Goal: Task Accomplishment & Management: Manage account settings

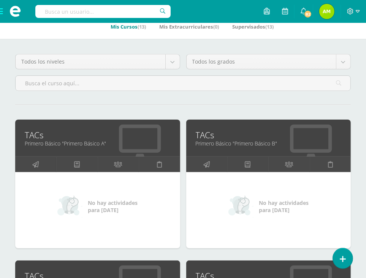
scroll to position [152, 0]
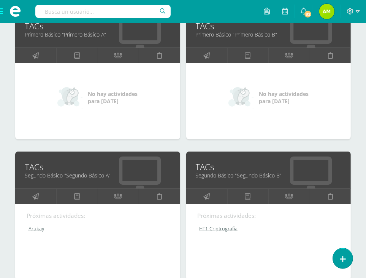
click at [37, 170] on link "TACs" at bounding box center [98, 167] width 146 height 12
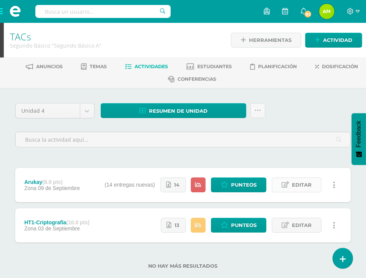
click at [280, 186] on link "Editar" at bounding box center [297, 184] width 50 height 15
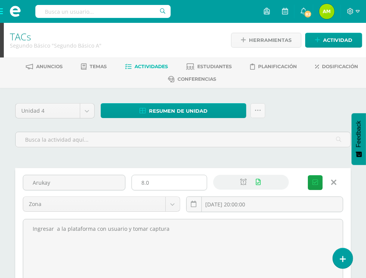
click at [148, 183] on input "8.0" at bounding box center [169, 182] width 75 height 15
click at [143, 182] on input "8.0" at bounding box center [169, 182] width 75 height 15
type input "5.0"
click at [315, 185] on button "Guardar" at bounding box center [315, 182] width 15 height 15
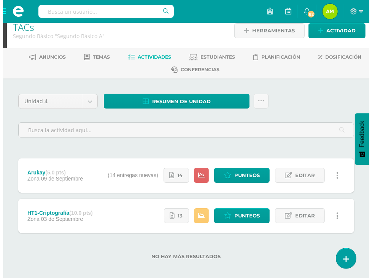
scroll to position [15, 0]
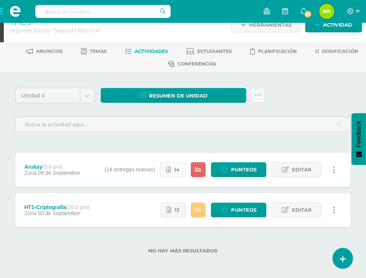
click at [177, 169] on span "14" at bounding box center [177, 169] width 5 height 14
click at [343, 263] on link at bounding box center [343, 258] width 22 height 22
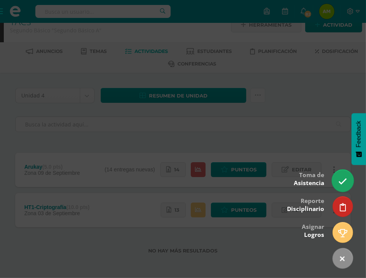
click at [341, 181] on icon at bounding box center [343, 181] width 9 height 9
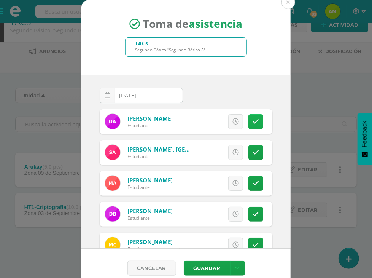
click at [248, 124] on link at bounding box center [255, 121] width 15 height 15
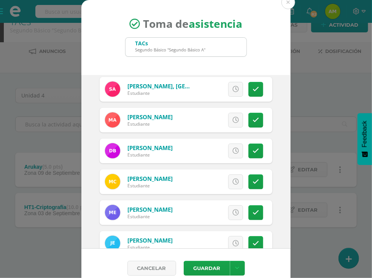
scroll to position [76, 0]
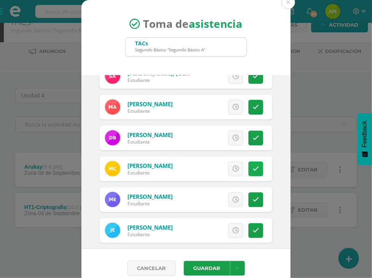
click at [253, 169] on icon at bounding box center [256, 169] width 6 height 6
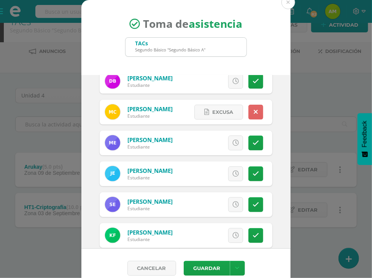
scroll to position [152, 0]
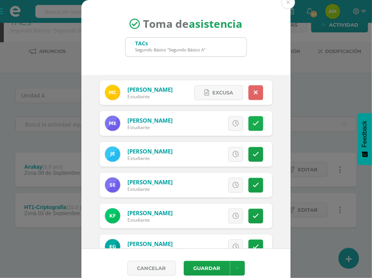
click at [250, 121] on link at bounding box center [255, 123] width 15 height 15
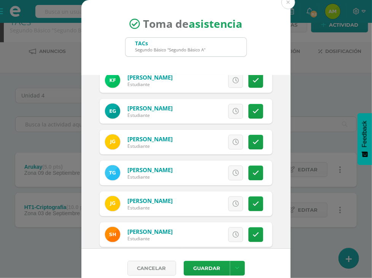
scroll to position [304, 0]
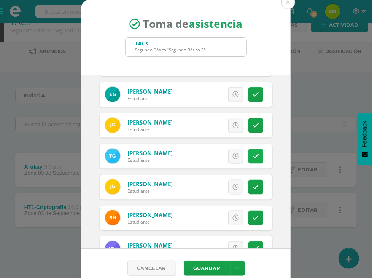
click at [248, 159] on link at bounding box center [255, 156] width 15 height 15
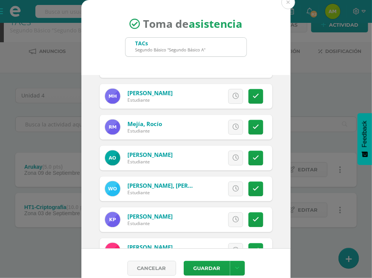
scroll to position [495, 0]
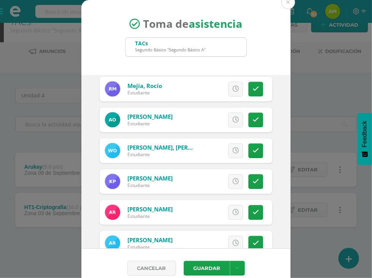
drag, startPoint x: 253, startPoint y: 122, endPoint x: 240, endPoint y: 126, distance: 14.4
click at [253, 122] on link at bounding box center [255, 120] width 15 height 15
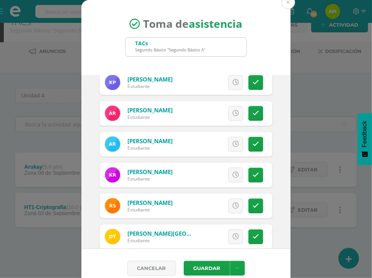
scroll to position [606, 0]
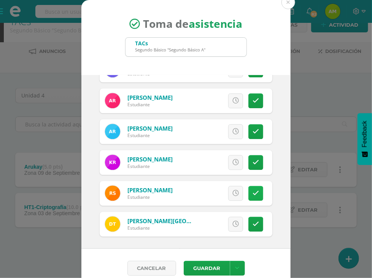
click at [250, 191] on link at bounding box center [255, 193] width 15 height 15
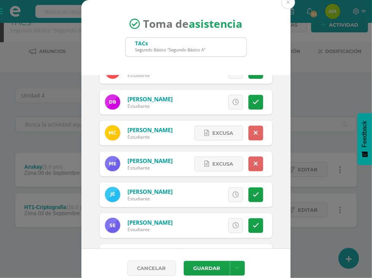
scroll to position [0, 0]
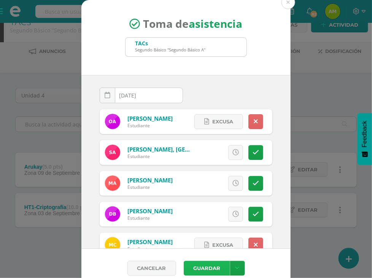
click at [205, 269] on button "Guardar" at bounding box center [207, 268] width 46 height 15
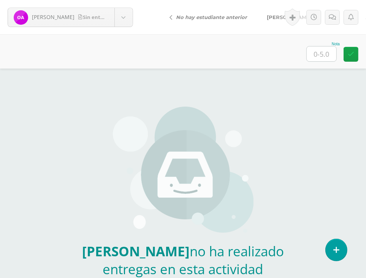
click at [318, 57] on input "text" at bounding box center [322, 53] width 30 height 15
click at [321, 57] on input "text" at bounding box center [322, 53] width 30 height 15
type input "0"
click at [329, 15] on link at bounding box center [332, 17] width 15 height 15
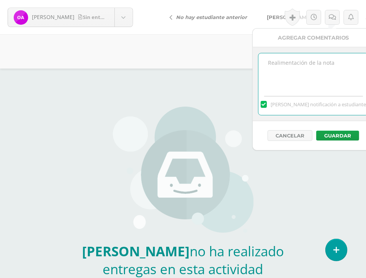
click at [319, 67] on textarea at bounding box center [314, 72] width 110 height 38
type textarea "No fue entregado"
click at [332, 134] on button "Guardar" at bounding box center [338, 136] width 43 height 10
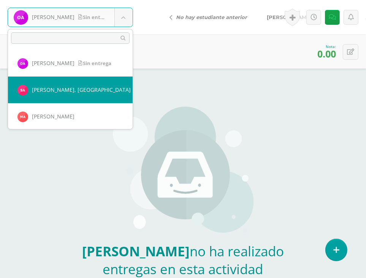
select select "224"
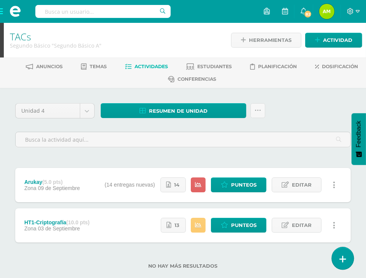
click at [351, 259] on link at bounding box center [343, 258] width 22 height 22
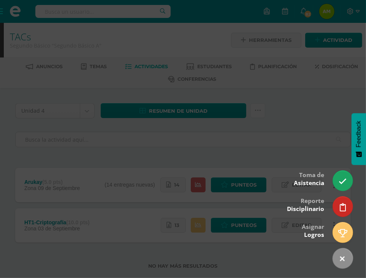
click at [314, 116] on div at bounding box center [183, 139] width 366 height 278
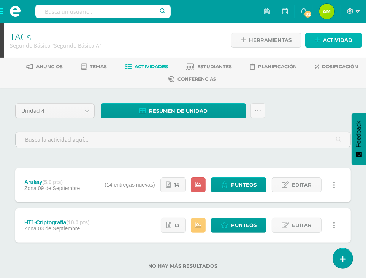
click at [320, 42] on icon at bounding box center [317, 40] width 5 height 6
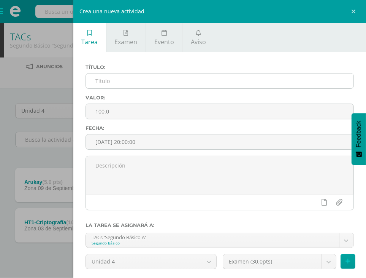
click at [246, 75] on input "text" at bounding box center [220, 80] width 268 height 15
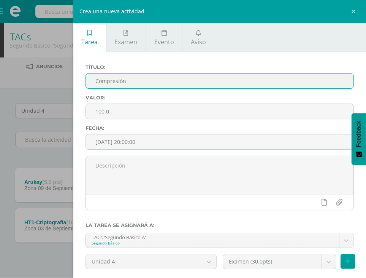
type input "Compresión"
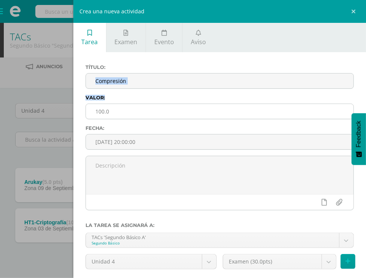
drag, startPoint x: 213, startPoint y: 93, endPoint x: 215, endPoint y: 104, distance: 11.1
click at [215, 104] on div "Título: Compresión Valor: 100.0 Fecha: 2025-09-10 20:00:00" at bounding box center [220, 109] width 275 height 91
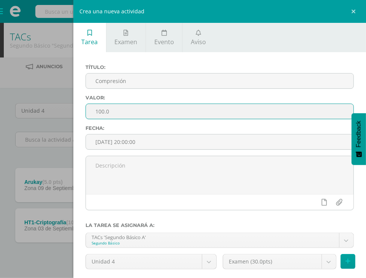
click at [215, 104] on input "100.0" at bounding box center [220, 111] width 268 height 15
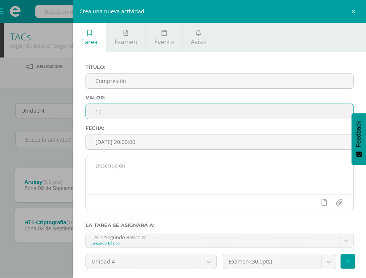
type input "10"
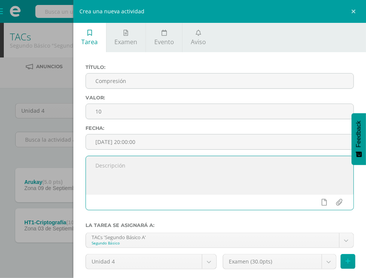
click at [188, 156] on textarea at bounding box center [220, 175] width 268 height 38
type textarea "Fue entregada en classroom"
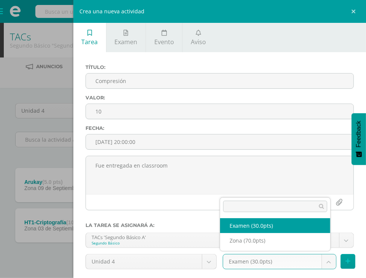
click at [318, 258] on body "Asistencia almacenada con éxito Estudiantes Disciplina Asistencia Mis cursos Ar…" at bounding box center [183, 146] width 366 height 293
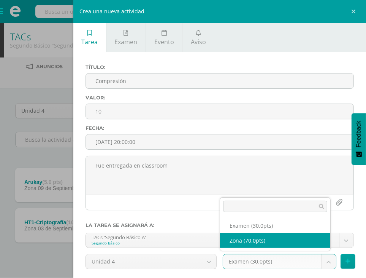
select select "108004"
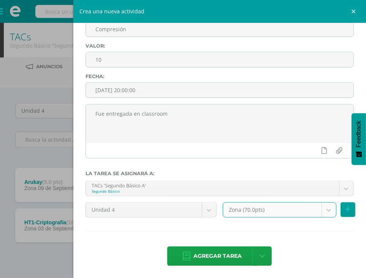
scroll to position [53, 0]
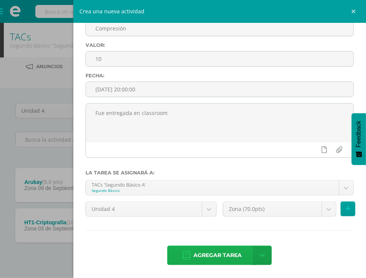
click at [204, 251] on span "Agregar tarea" at bounding box center [218, 255] width 48 height 19
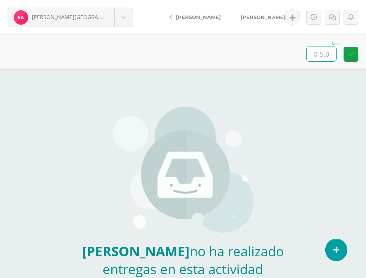
click at [327, 55] on input "text" at bounding box center [322, 53] width 30 height 15
type input "0"
click at [333, 18] on icon at bounding box center [332, 17] width 7 height 6
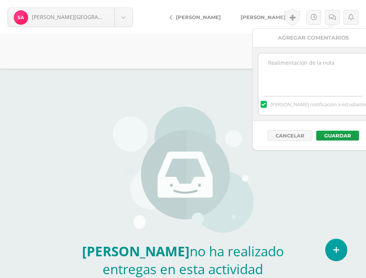
click at [300, 76] on textarea at bounding box center [314, 72] width 110 height 38
type textarea "No fue entregado"
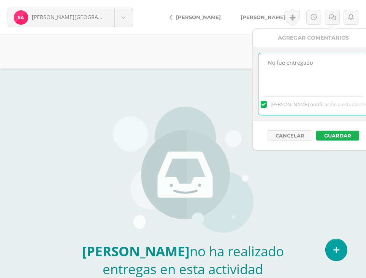
click at [349, 131] on button "Guardar" at bounding box center [338, 136] width 43 height 10
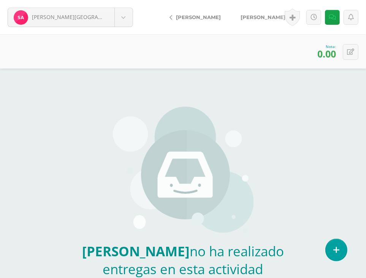
click at [260, 15] on span "[PERSON_NAME]" at bounding box center [263, 17] width 45 height 6
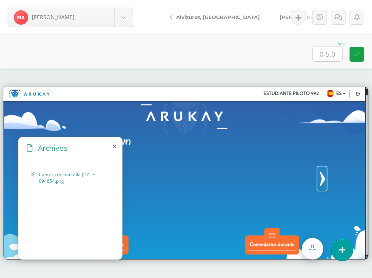
click at [116, 148] on icon at bounding box center [115, 146] width 4 height 6
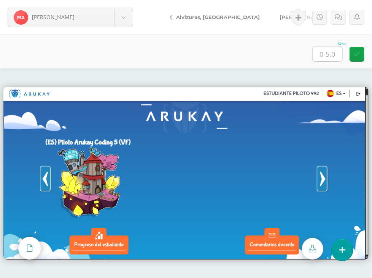
click at [317, 58] on input "text" at bounding box center [328, 53] width 30 height 15
type input "5"
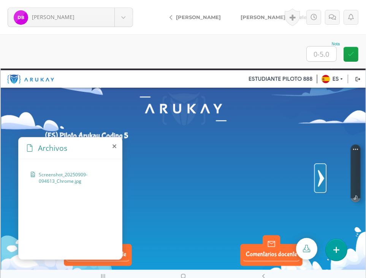
click at [114, 146] on icon at bounding box center [115, 146] width 4 height 6
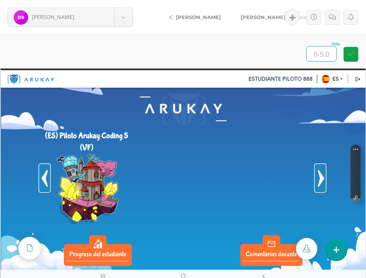
click at [307, 50] on input "text" at bounding box center [322, 53] width 30 height 15
type input "5"
click at [267, 18] on span "[PERSON_NAME], Madeleyn" at bounding box center [277, 17] width 73 height 6
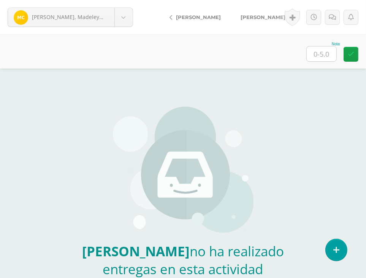
click at [314, 53] on input "text" at bounding box center [322, 53] width 30 height 15
type input "0"
click at [333, 13] on link at bounding box center [332, 17] width 15 height 15
click at [331, 18] on icon at bounding box center [332, 17] width 7 height 6
click at [330, 19] on icon at bounding box center [332, 17] width 7 height 6
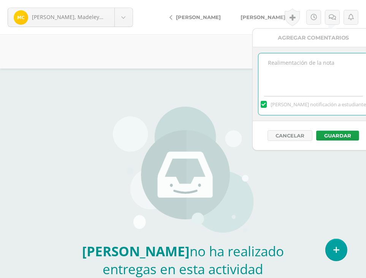
click at [313, 73] on textarea at bounding box center [314, 72] width 110 height 38
type textarea "No fue entregado"
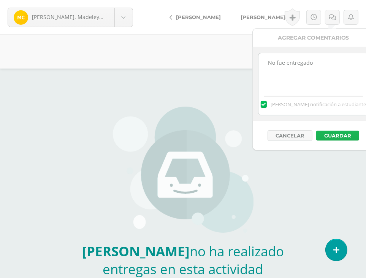
click at [335, 133] on button "Guardar" at bounding box center [338, 136] width 43 height 10
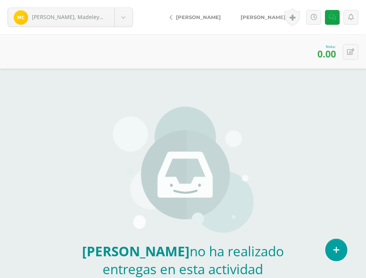
click at [244, 17] on span "[PERSON_NAME]" at bounding box center [263, 17] width 45 height 6
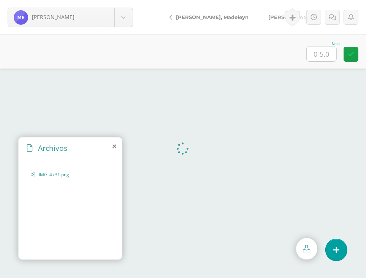
click at [115, 145] on icon at bounding box center [115, 146] width 4 height 6
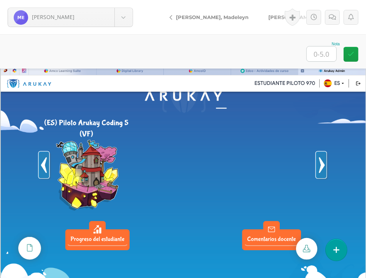
click at [311, 57] on input "text" at bounding box center [322, 53] width 30 height 15
type input "5"
click at [269, 17] on span "[PERSON_NAME]" at bounding box center [291, 17] width 45 height 6
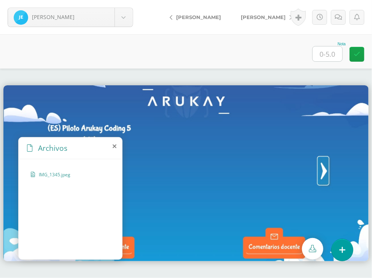
click at [113, 146] on icon at bounding box center [115, 146] width 4 height 6
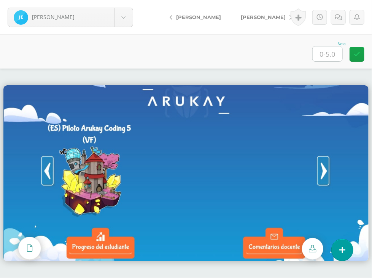
click at [344, 43] on div "Nota" at bounding box center [328, 44] width 33 height 4
click at [329, 51] on input "text" at bounding box center [328, 53] width 30 height 15
type input "5"
click at [257, 15] on span "[PERSON_NAME]" at bounding box center [263, 17] width 45 height 6
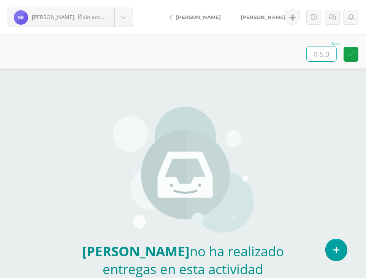
click at [318, 51] on input "text" at bounding box center [322, 53] width 30 height 15
type input "0"
click at [248, 18] on span "[PERSON_NAME]" at bounding box center [263, 17] width 45 height 6
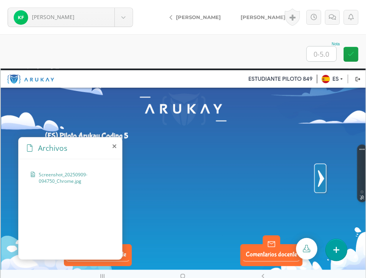
click at [113, 148] on icon at bounding box center [115, 146] width 4 height 6
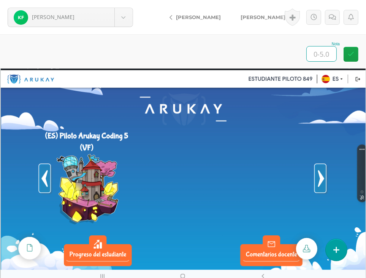
click at [326, 52] on input "text" at bounding box center [322, 53] width 30 height 15
type input "5"
click at [266, 20] on link "[PERSON_NAME]" at bounding box center [264, 17] width 67 height 18
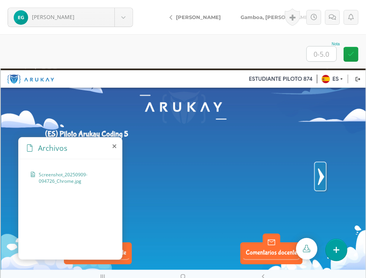
click at [114, 149] on icon at bounding box center [115, 146] width 4 height 6
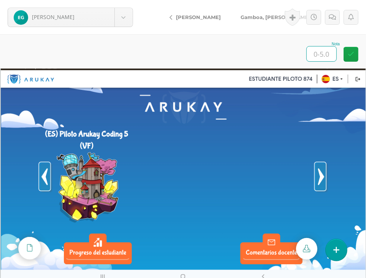
click at [321, 54] on input "text" at bounding box center [322, 53] width 30 height 15
type input "5"
click at [246, 18] on span "Gamboa, [PERSON_NAME]" at bounding box center [276, 17] width 70 height 6
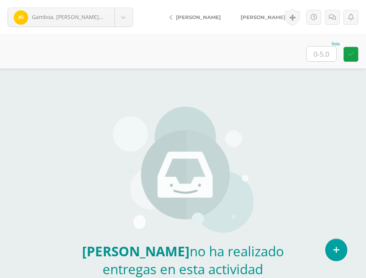
click at [325, 51] on input "text" at bounding box center [322, 53] width 30 height 15
type input "0"
click at [259, 16] on span "[PERSON_NAME]" at bounding box center [263, 17] width 45 height 6
click at [329, 60] on input "text" at bounding box center [322, 53] width 30 height 15
type input "0"
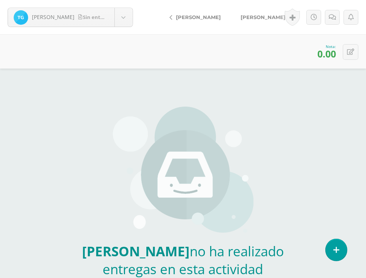
click at [248, 15] on span "[PERSON_NAME]" at bounding box center [263, 17] width 45 height 6
click at [326, 60] on input "text" at bounding box center [322, 53] width 30 height 15
type input "0"
click at [256, 14] on span "[PERSON_NAME]" at bounding box center [263, 17] width 45 height 6
click at [320, 60] on input "text" at bounding box center [322, 53] width 30 height 15
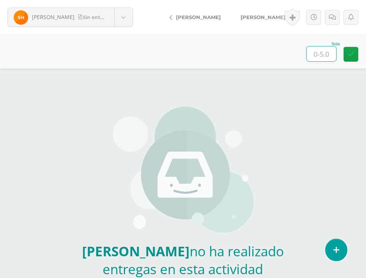
type input "0"
click at [248, 16] on span "[PERSON_NAME]" at bounding box center [263, 17] width 45 height 6
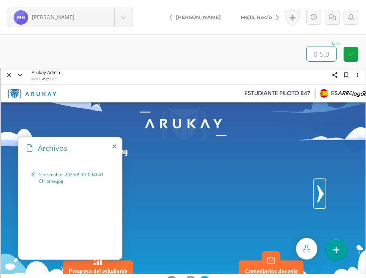
click at [317, 56] on input "text" at bounding box center [322, 53] width 30 height 15
type input "5"
click at [261, 15] on span "Mejía, Rocío" at bounding box center [257, 17] width 32 height 6
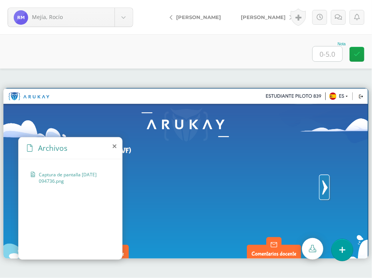
click at [116, 145] on icon at bounding box center [115, 146] width 4 height 6
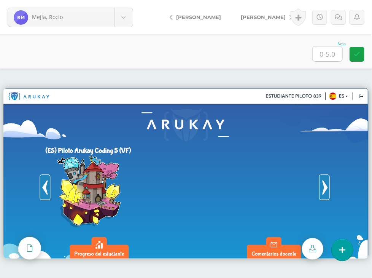
click at [324, 46] on input "text" at bounding box center [328, 53] width 30 height 15
type input "5"
click at [265, 18] on span "[PERSON_NAME]" at bounding box center [263, 17] width 45 height 6
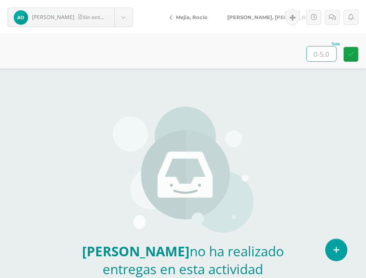
click at [318, 51] on input "text" at bounding box center [322, 53] width 30 height 15
type input "0"
click at [328, 21] on link at bounding box center [332, 17] width 15 height 15
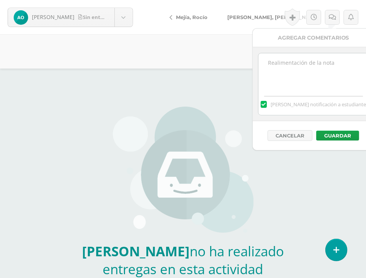
click at [297, 99] on div "[PERSON_NAME] notificación a estudiante" at bounding box center [314, 103] width 110 height 24
click at [303, 82] on textarea at bounding box center [314, 72] width 110 height 38
type textarea "No fue entregado"
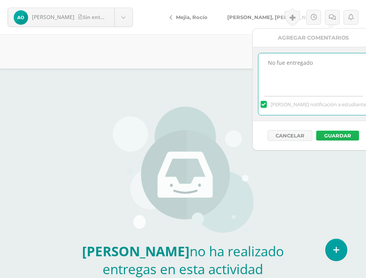
click at [344, 135] on button "Guardar" at bounding box center [338, 136] width 43 height 10
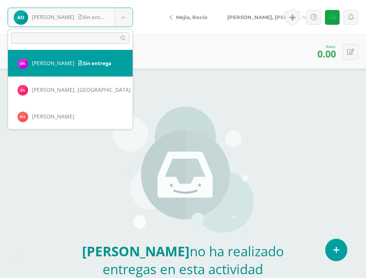
select select "824"
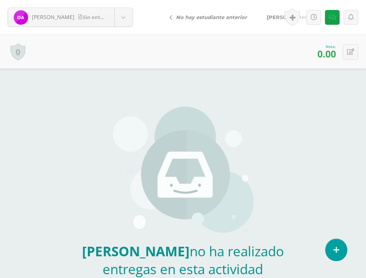
click at [328, 25] on div "Historial de actividad Se ha asignado la nota 0.0 por [PERSON_NAME] [DATE] 8:45…" at bounding box center [321, 17] width 92 height 34
click at [333, 19] on icon at bounding box center [332, 17] width 7 height 6
click at [333, 15] on icon at bounding box center [332, 17] width 7 height 6
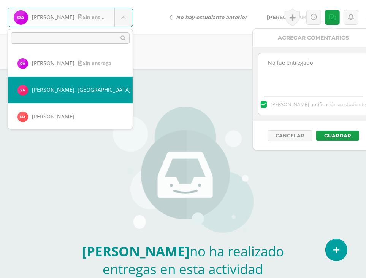
select select "224"
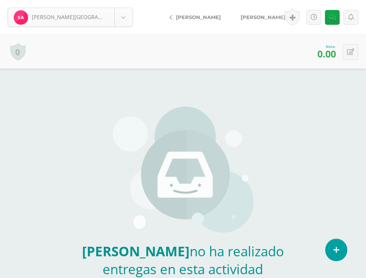
drag, startPoint x: 136, startPoint y: 22, endPoint x: 129, endPoint y: 22, distance: 7.6
click at [135, 22] on div "[PERSON_NAME] entrega [PERSON_NAME], [GEOGRAPHIC_DATA][PERSON_NAME], [PERSON_NA…" at bounding box center [70, 17] width 141 height 34
click at [128, 21] on body "Alvizures, Santiago Sin entrega Aguilar, Oscar Alvizures, Santiago Andrade, Mat…" at bounding box center [183, 158] width 366 height 317
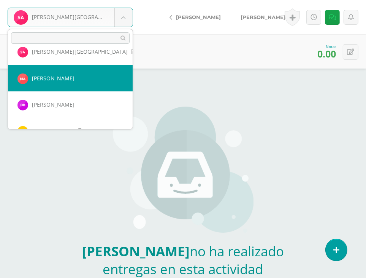
scroll to position [76, 0]
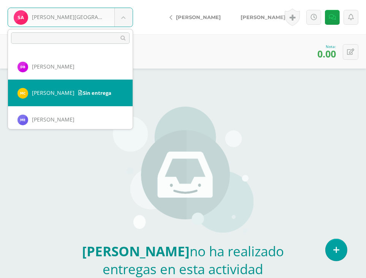
select select "539"
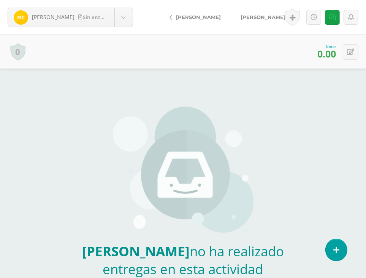
click at [139, 25] on div "Cerón, Madeleyn Sin entrega Aguilar, Oscar Alvizures, Santiago Andrade, Matías …" at bounding box center [70, 17] width 141 height 34
click at [132, 21] on body "Cerón, Madeleyn Sin entrega Aguilar, Oscar Alvizures, Santiago Andrade, Matías …" at bounding box center [183, 158] width 366 height 317
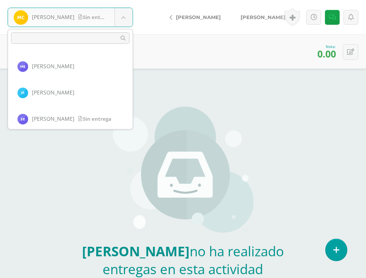
scroll to position [167, 0]
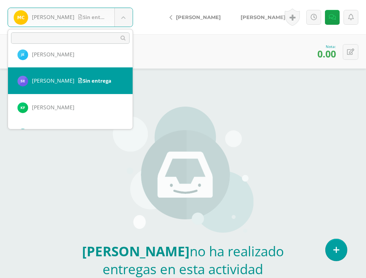
select select "537"
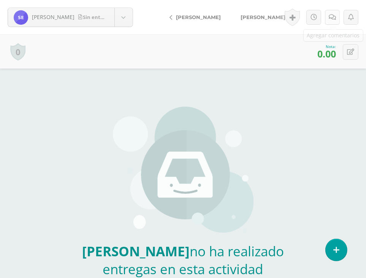
click at [333, 19] on icon at bounding box center [332, 17] width 7 height 6
click at [331, 16] on icon at bounding box center [332, 17] width 7 height 6
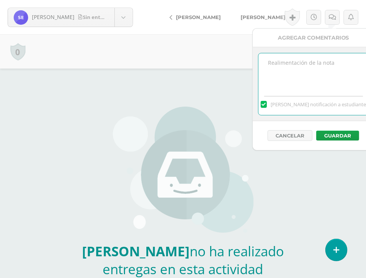
click at [326, 62] on textarea at bounding box center [314, 72] width 110 height 38
type textarea "No fue entregado"
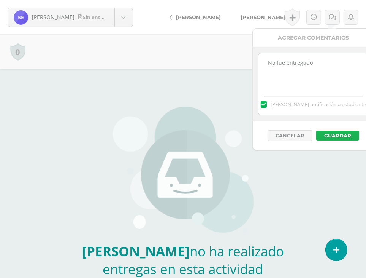
click at [351, 137] on button "Guardar" at bounding box center [338, 136] width 43 height 10
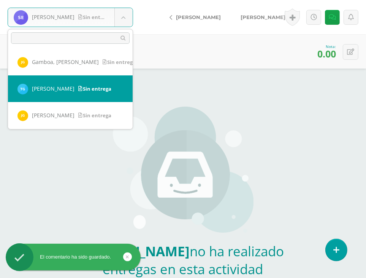
scroll to position [252, 0]
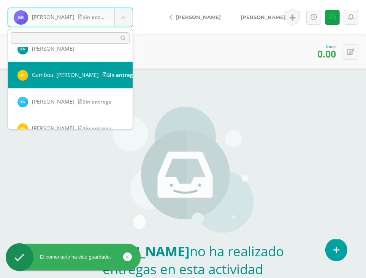
select select "1090"
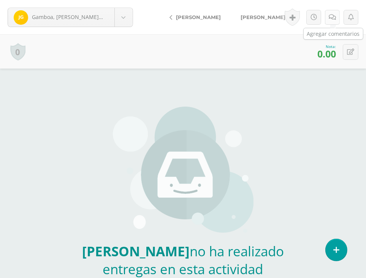
click at [336, 23] on link at bounding box center [332, 17] width 15 height 15
click at [333, 21] on link at bounding box center [332, 17] width 15 height 15
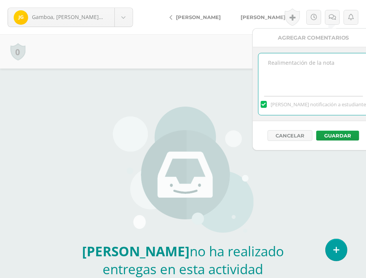
click at [315, 80] on textarea at bounding box center [314, 72] width 110 height 38
type textarea "No fue entregado"
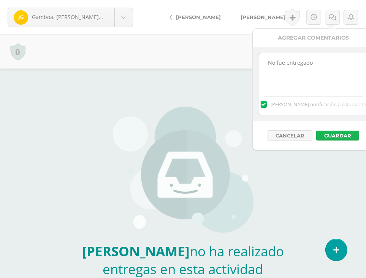
click at [352, 135] on button "Guardar" at bounding box center [338, 136] width 43 height 10
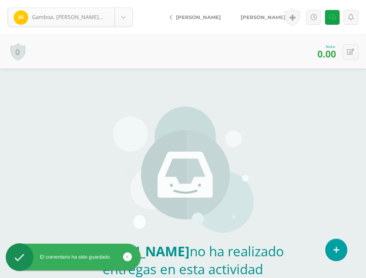
click at [133, 14] on div "Gamboa, Josué Sin entrega" at bounding box center [71, 17] width 126 height 19
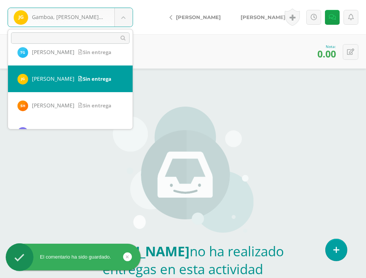
scroll to position [293, 0]
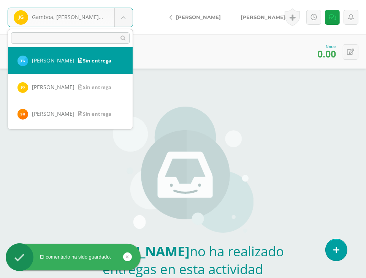
select select "545"
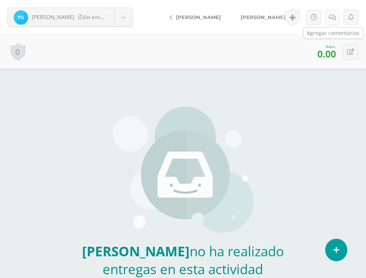
click at [332, 19] on icon at bounding box center [332, 17] width 7 height 6
click at [331, 20] on icon at bounding box center [332, 17] width 7 height 6
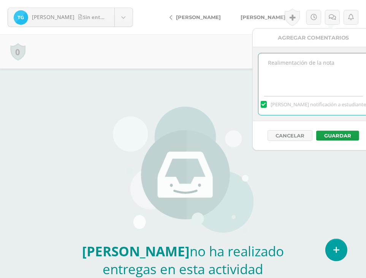
click at [324, 66] on textarea at bounding box center [314, 72] width 110 height 38
type textarea "No fue entregado"
click at [329, 130] on div "Cancelar Guardar" at bounding box center [314, 135] width 122 height 29
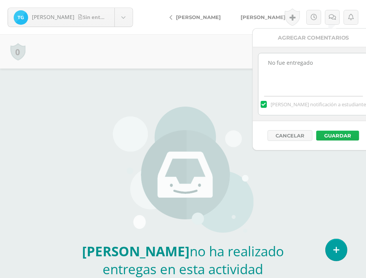
click at [329, 132] on button "Guardar" at bounding box center [338, 136] width 43 height 10
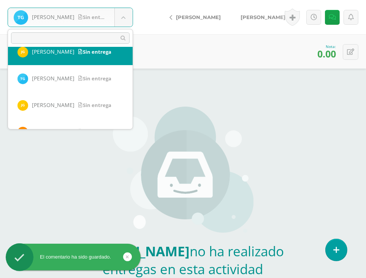
scroll to position [275, 0]
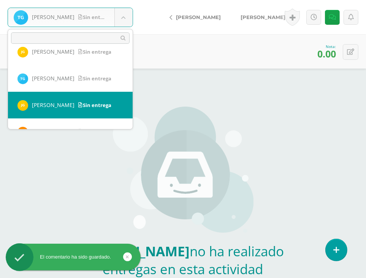
select select "864"
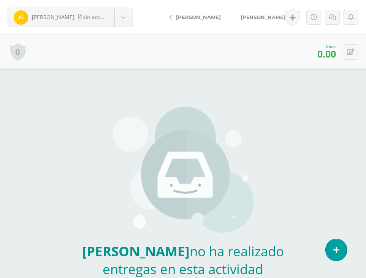
click at [342, 21] on div "Historial de actividad Se ha asignado la nota 0.0 por [PERSON_NAME] [DATE] 8:50…" at bounding box center [321, 17] width 92 height 34
click at [338, 20] on link at bounding box center [332, 17] width 15 height 15
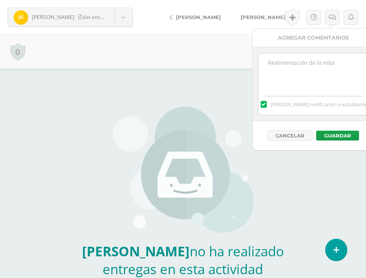
click at [338, 56] on textarea at bounding box center [314, 72] width 110 height 38
type textarea "No fue entregado"
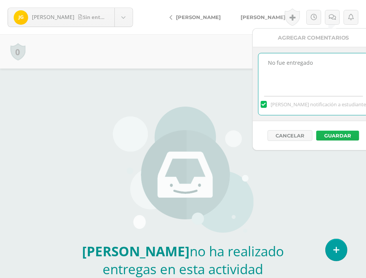
click at [339, 134] on button "Guardar" at bounding box center [338, 136] width 43 height 10
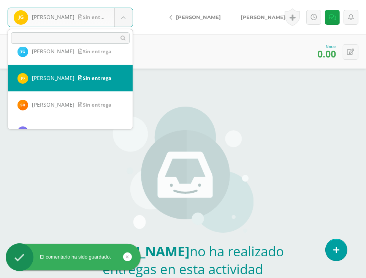
scroll to position [341, 0]
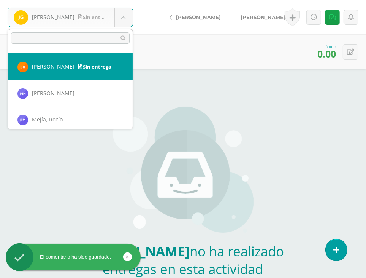
select select "1175"
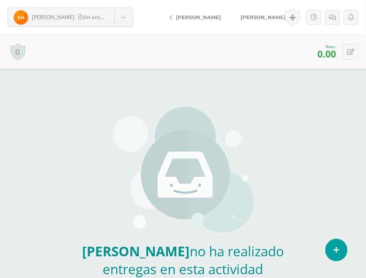
click at [334, 25] on div "Historial de actividad Se ha asignado la nota 0.0 por [PERSON_NAME] [DATE] 8:51…" at bounding box center [321, 17] width 92 height 34
click at [334, 21] on link at bounding box center [332, 17] width 15 height 15
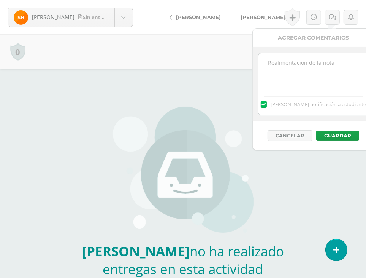
click at [334, 69] on textarea at bounding box center [314, 72] width 110 height 38
type textarea "No fue entregado"
click at [339, 131] on button "Guardar" at bounding box center [338, 136] width 43 height 10
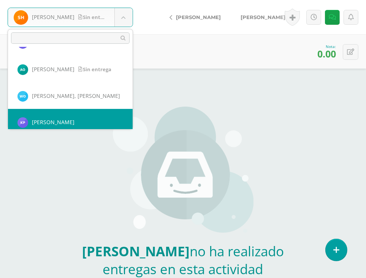
scroll to position [405, 0]
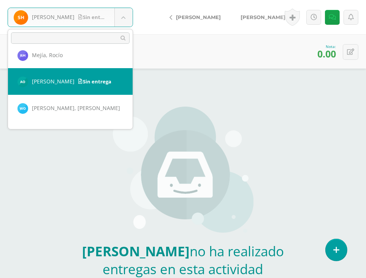
select select "542"
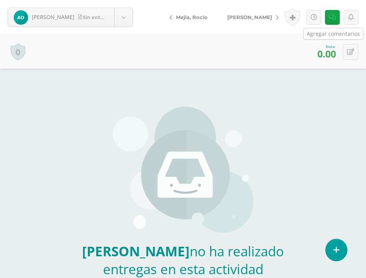
click at [329, 19] on icon at bounding box center [332, 17] width 7 height 6
click at [261, 16] on span "[PERSON_NAME]" at bounding box center [250, 17] width 45 height 6
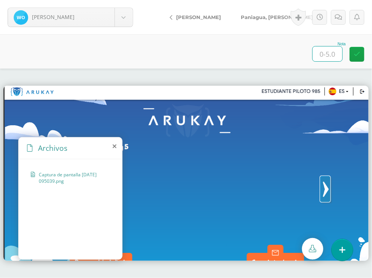
click at [317, 59] on input "text" at bounding box center [328, 53] width 30 height 15
type input "5"
click at [263, 14] on span "Paniagua, [PERSON_NAME]" at bounding box center [277, 17] width 72 height 6
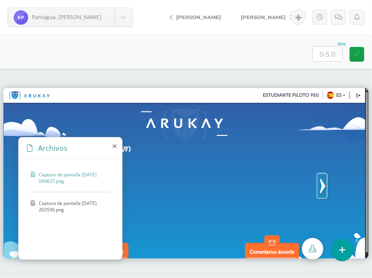
click at [318, 54] on input "text" at bounding box center [328, 53] width 30 height 15
type input "5"
click at [268, 16] on span "[PERSON_NAME]" at bounding box center [263, 17] width 45 height 6
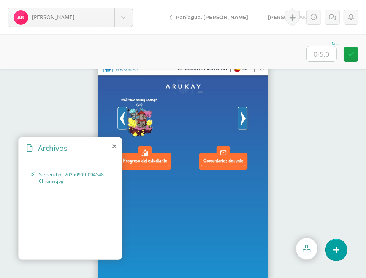
click at [327, 66] on div "Nota" at bounding box center [183, 51] width 366 height 34
click at [320, 55] on input "text" at bounding box center [322, 53] width 30 height 15
type input "5"
click at [268, 19] on span "[PERSON_NAME]" at bounding box center [290, 17] width 45 height 6
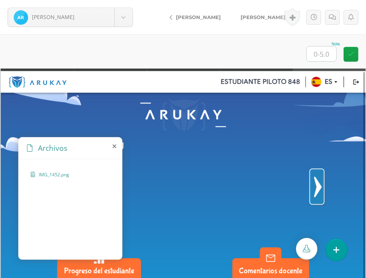
click at [318, 57] on input "text" at bounding box center [322, 53] width 30 height 15
type input "5"
click at [253, 13] on link "[PERSON_NAME]" at bounding box center [264, 17] width 67 height 18
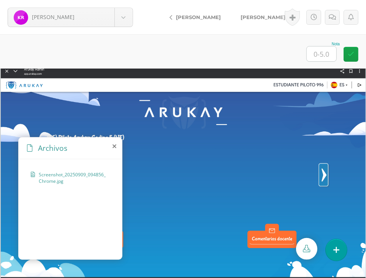
click at [314, 58] on input "text" at bounding box center [322, 53] width 30 height 15
type input "5"
click at [242, 16] on span "[PERSON_NAME]" at bounding box center [263, 17] width 45 height 6
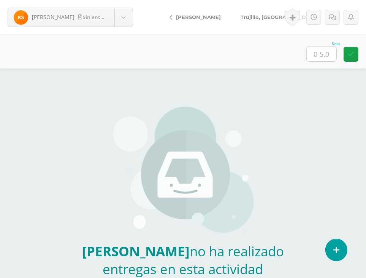
click at [325, 57] on input "text" at bounding box center [322, 53] width 30 height 15
type input "0"
click at [328, 13] on link at bounding box center [332, 17] width 15 height 15
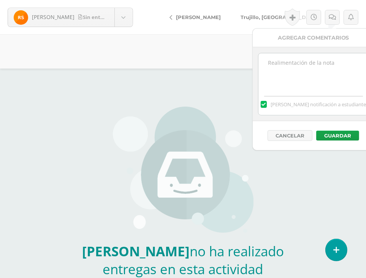
click at [323, 93] on div "[PERSON_NAME] notificación a estudiante" at bounding box center [314, 103] width 110 height 24
click at [320, 89] on textarea at bounding box center [314, 72] width 110 height 38
type textarea "No fue entregado"
click at [329, 131] on button "Guardar" at bounding box center [338, 136] width 43 height 10
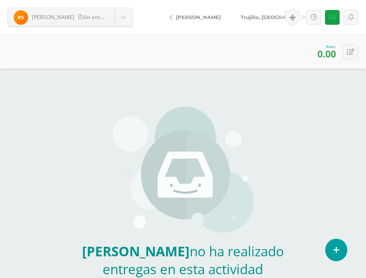
click at [242, 14] on span "[PERSON_NAME][GEOGRAPHIC_DATA]" at bounding box center [280, 17] width 78 height 6
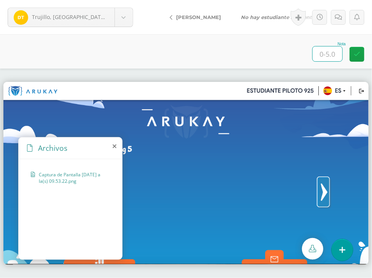
click at [325, 58] on input "text" at bounding box center [328, 53] width 30 height 15
type input "5"
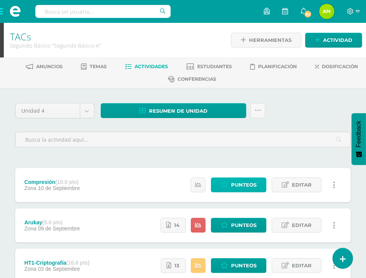
click at [247, 188] on span "Punteos" at bounding box center [243, 185] width 25 height 14
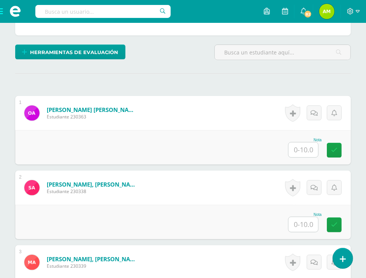
scroll to position [190, 0]
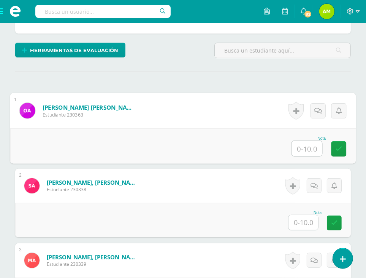
click at [305, 148] on input "text" at bounding box center [307, 148] width 30 height 15
type input "0"
drag, startPoint x: 343, startPoint y: 146, endPoint x: 331, endPoint y: 135, distance: 16.4
click at [342, 146] on link at bounding box center [338, 148] width 15 height 15
click at [318, 112] on link at bounding box center [318, 110] width 15 height 15
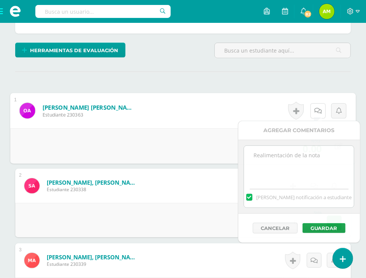
scroll to position [191, 0]
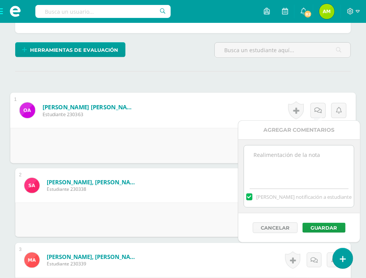
click at [324, 148] on textarea at bounding box center [299, 164] width 110 height 38
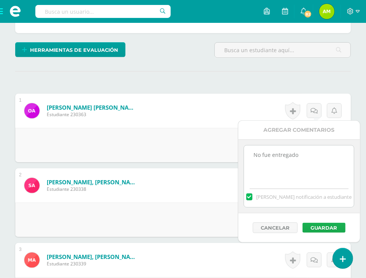
type textarea "No fue entregado"
click at [327, 226] on button "Guardar" at bounding box center [324, 228] width 43 height 10
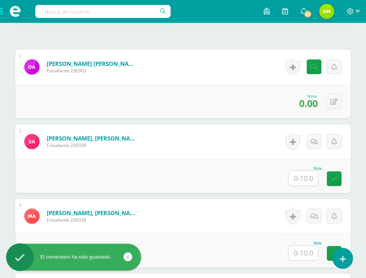
scroll to position [267, 0]
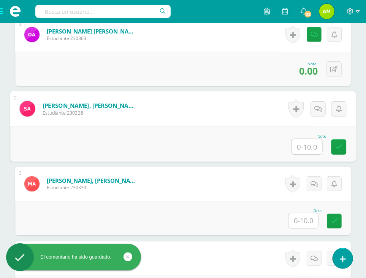
click at [305, 140] on input "text" at bounding box center [307, 146] width 30 height 15
type input "0"
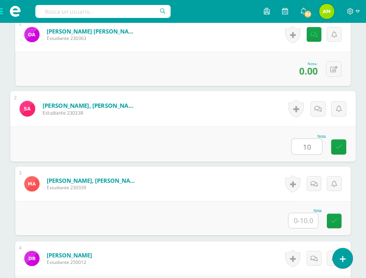
type input "10"
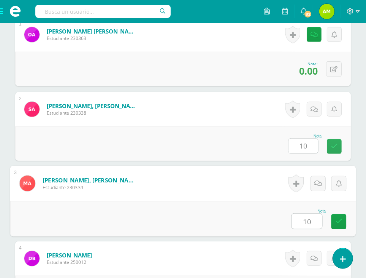
type input "10"
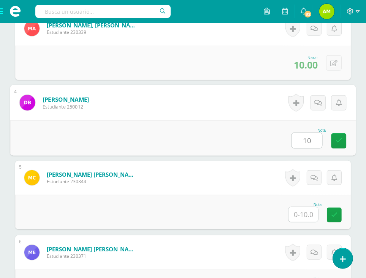
type input "10"
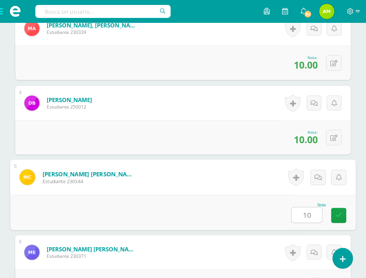
type input "10"
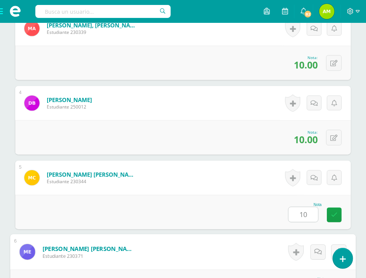
scroll to position [571, 0]
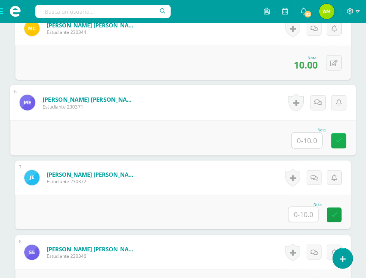
type input "0"
click at [337, 141] on icon at bounding box center [339, 140] width 7 height 6
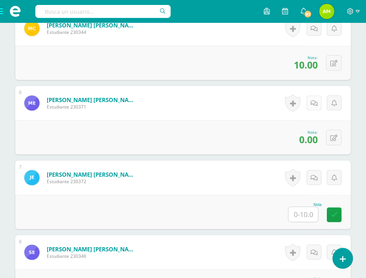
click at [320, 101] on link at bounding box center [314, 102] width 15 height 15
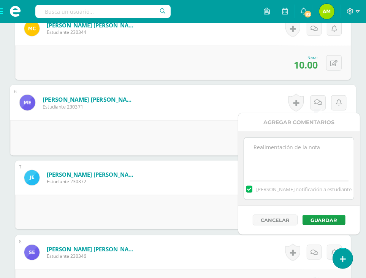
click at [314, 157] on textarea at bounding box center [299, 157] width 110 height 38
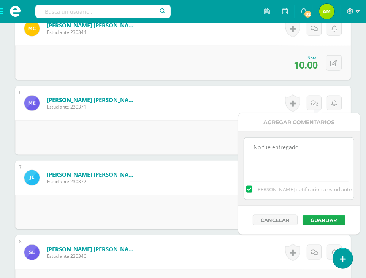
type textarea "No fue entregado"
click at [322, 218] on button "Guardar" at bounding box center [324, 220] width 43 height 10
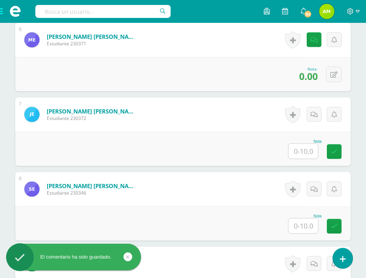
scroll to position [647, 0]
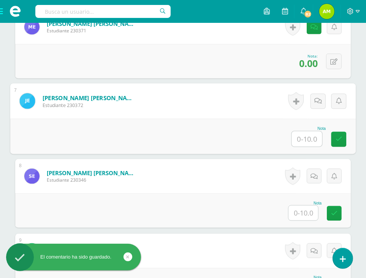
click at [308, 134] on input "text" at bounding box center [307, 138] width 30 height 15
type input "8"
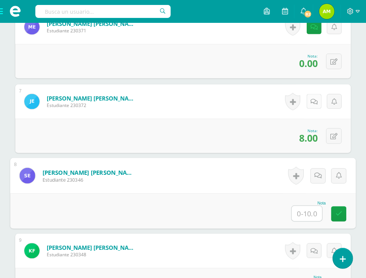
click at [314, 107] on link at bounding box center [314, 101] width 15 height 15
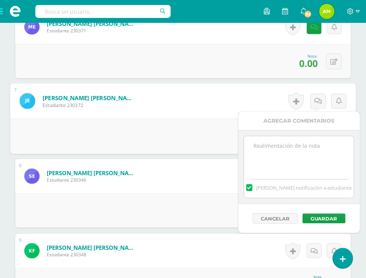
click at [326, 166] on textarea at bounding box center [299, 155] width 110 height 38
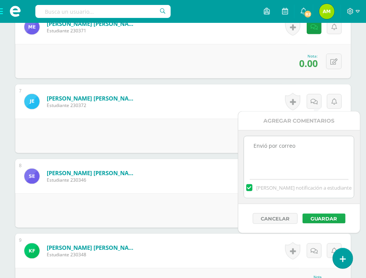
type textarea "Envió por correo"
click at [316, 220] on button "Guardar" at bounding box center [324, 218] width 43 height 10
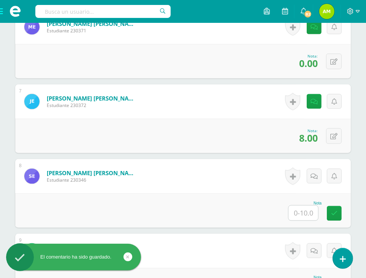
click at [299, 215] on input "text" at bounding box center [304, 212] width 30 height 15
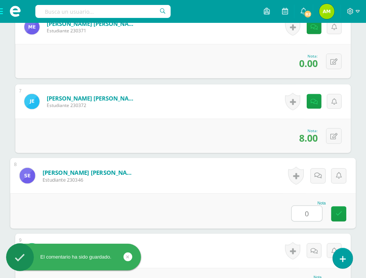
type input "0"
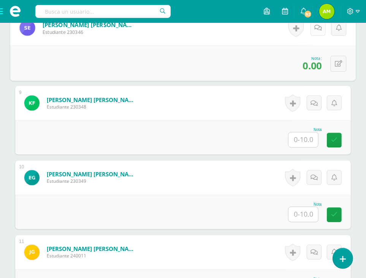
click at [317, 28] on icon at bounding box center [319, 28] width 8 height 6
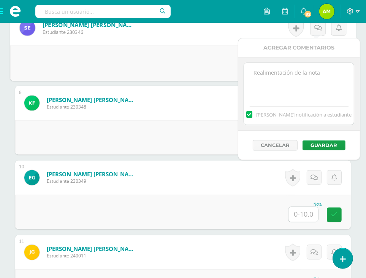
drag, startPoint x: 333, startPoint y: 109, endPoint x: 330, endPoint y: 106, distance: 4.3
click at [333, 108] on div "Mandar notificación a estudiante" at bounding box center [299, 113] width 110 height 24
click at [318, 92] on textarea at bounding box center [299, 82] width 110 height 38
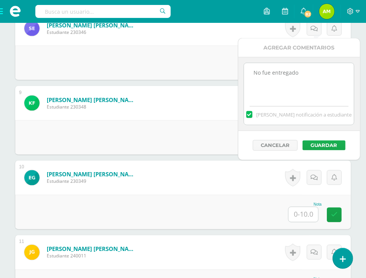
type textarea "No fue entregado"
click at [328, 142] on button "Guardar" at bounding box center [324, 145] width 43 height 10
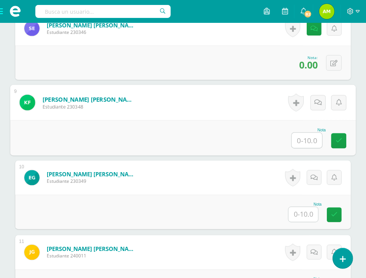
click at [308, 139] on input "text" at bounding box center [307, 140] width 30 height 15
type input "10"
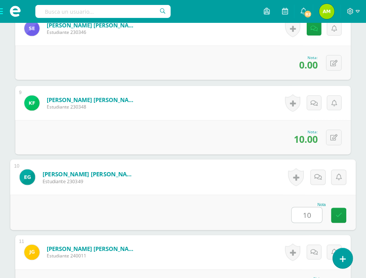
type input "10"
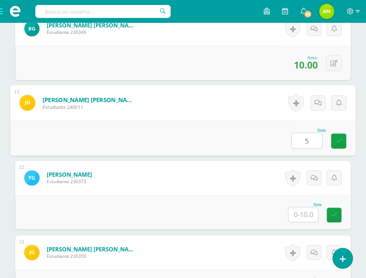
type input "5"
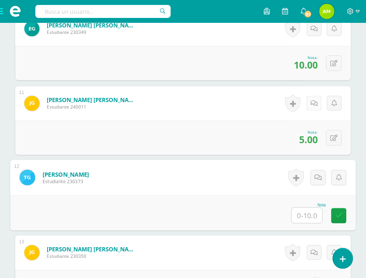
click at [314, 101] on icon at bounding box center [314, 103] width 7 height 6
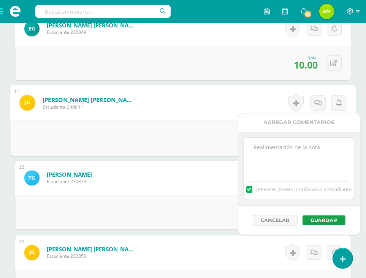
click at [308, 142] on textarea at bounding box center [299, 157] width 110 height 38
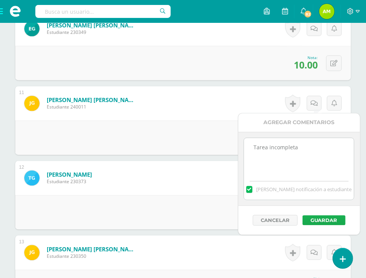
type textarea "Tarea incompleta"
click at [313, 220] on button "Guardar" at bounding box center [324, 220] width 43 height 10
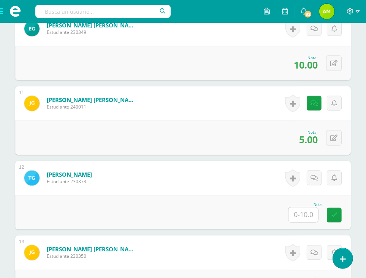
click at [300, 209] on input "text" at bounding box center [304, 214] width 30 height 15
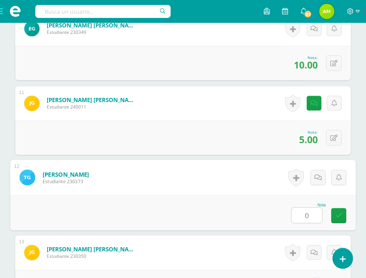
type input "0"
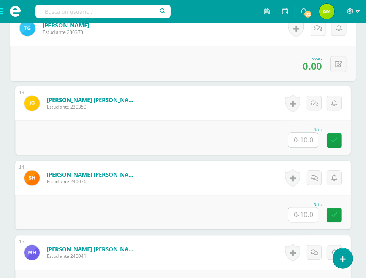
click at [312, 30] on link at bounding box center [318, 28] width 15 height 15
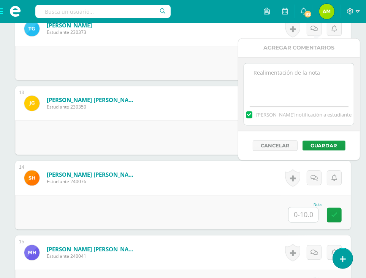
click at [301, 63] on div "Mandar notificación a estudiante" at bounding box center [299, 94] width 111 height 62
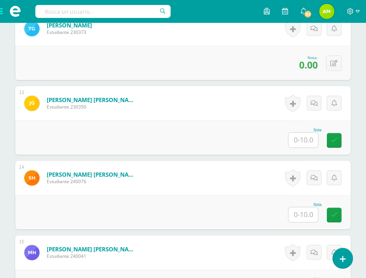
click at [219, 131] on div "Nota" at bounding box center [183, 137] width 336 height 34
click at [316, 23] on link at bounding box center [314, 28] width 15 height 15
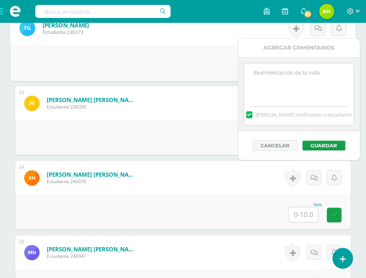
click at [293, 76] on textarea at bounding box center [299, 82] width 110 height 38
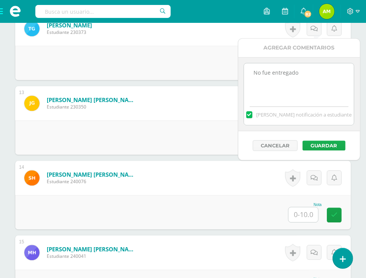
type textarea "No fue entregado"
click at [319, 146] on button "Guardar" at bounding box center [324, 145] width 43 height 10
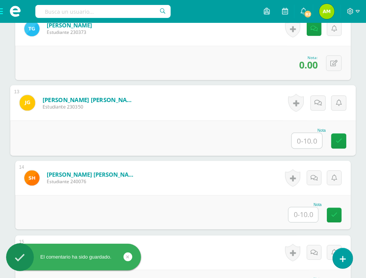
click at [303, 140] on input "text" at bounding box center [307, 140] width 30 height 15
type input "0"
click at [342, 136] on link at bounding box center [338, 140] width 15 height 15
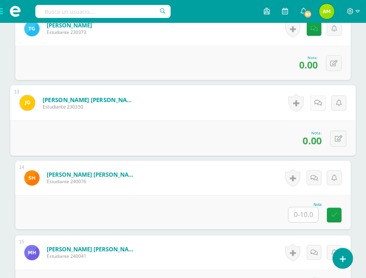
click at [320, 100] on link at bounding box center [318, 102] width 15 height 15
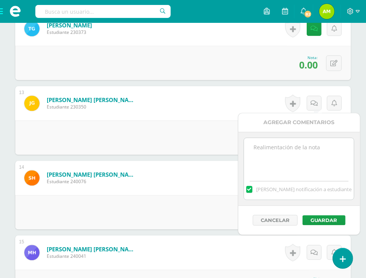
click at [315, 149] on textarea at bounding box center [299, 157] width 110 height 38
type textarea "No fue entregado"
click at [324, 220] on button "Guardar" at bounding box center [324, 220] width 43 height 10
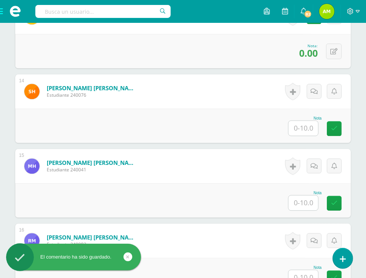
scroll to position [1184, 0]
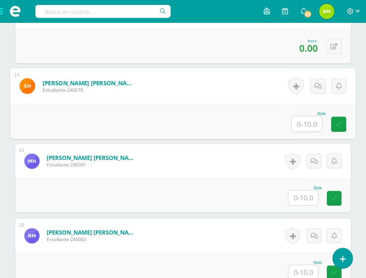
click at [312, 127] on input "text" at bounding box center [307, 123] width 30 height 15
type input "0"
click at [344, 116] on link at bounding box center [338, 123] width 15 height 15
click at [317, 87] on icon at bounding box center [319, 86] width 8 height 6
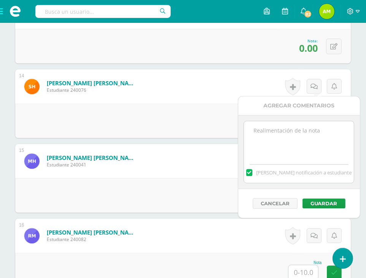
click at [294, 138] on textarea at bounding box center [299, 140] width 110 height 38
type textarea "No fue entregado"
click at [319, 200] on button "Guardar" at bounding box center [324, 203] width 43 height 10
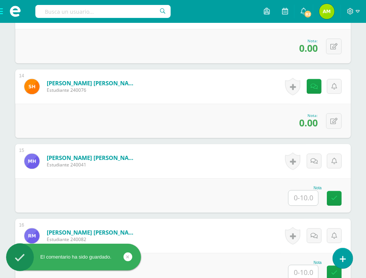
scroll to position [1222, 0]
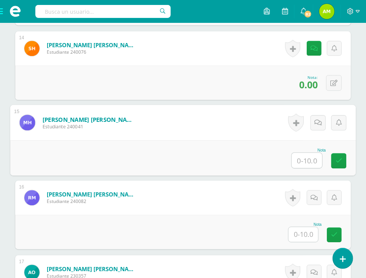
click at [309, 156] on input "text" at bounding box center [307, 160] width 30 height 15
type input "10"
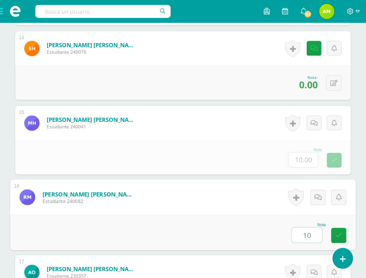
type input "10"
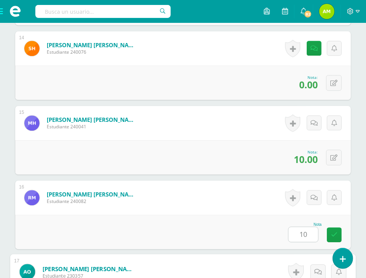
scroll to position [1391, 0]
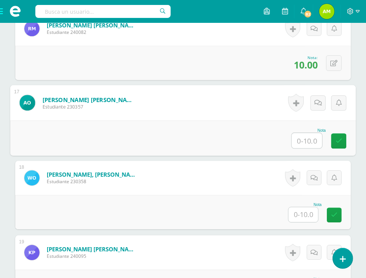
type input "0"
click at [343, 140] on link at bounding box center [338, 140] width 15 height 15
click at [315, 104] on icon at bounding box center [319, 102] width 8 height 6
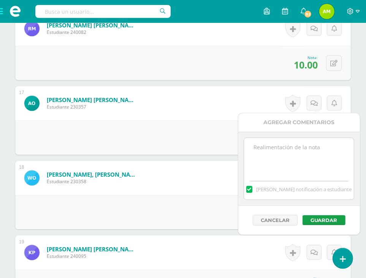
click at [307, 148] on textarea at bounding box center [299, 157] width 110 height 38
type textarea "No fue entregado"
click at [325, 220] on button "Guardar" at bounding box center [324, 220] width 43 height 10
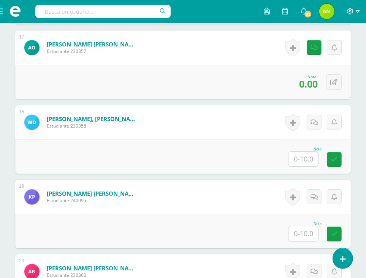
scroll to position [1467, 0]
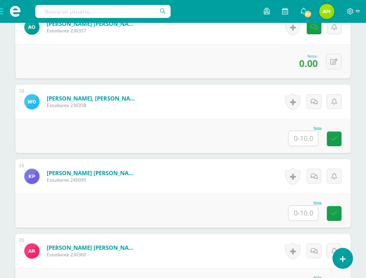
click at [307, 140] on input "text" at bounding box center [304, 138] width 30 height 15
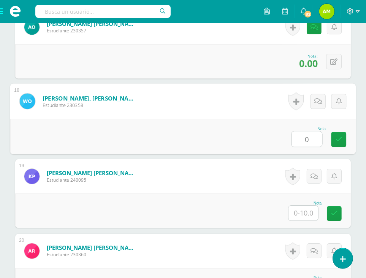
type input "0"
click at [311, 99] on link at bounding box center [318, 101] width 15 height 15
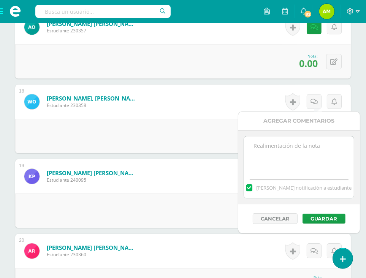
click at [309, 169] on textarea at bounding box center [299, 155] width 110 height 38
type textarea "No fue entregado"
click at [317, 218] on button "Guardar" at bounding box center [324, 218] width 43 height 10
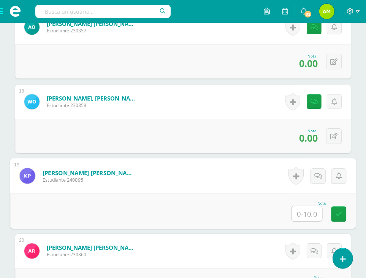
click at [300, 215] on input "text" at bounding box center [307, 213] width 30 height 15
type input "0"
type input "10"
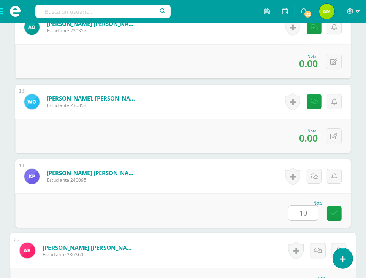
scroll to position [1615, 0]
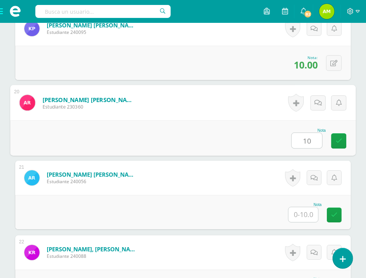
type input "10"
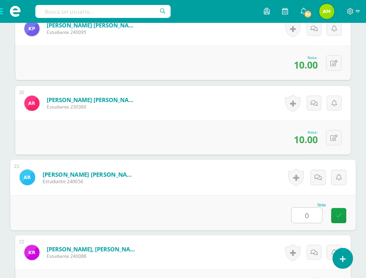
type input "0"
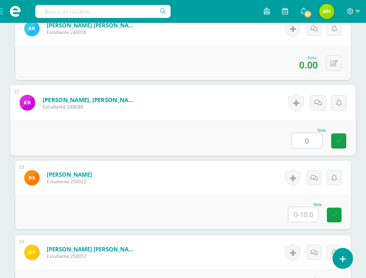
type input "0"
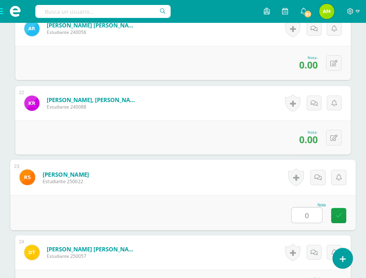
type input "0"
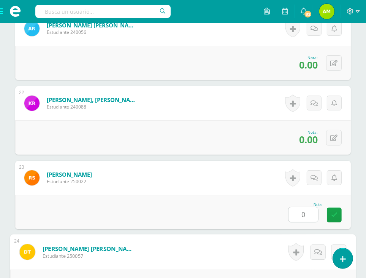
scroll to position [1877, 0]
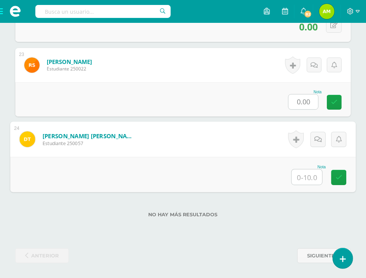
type input "0"
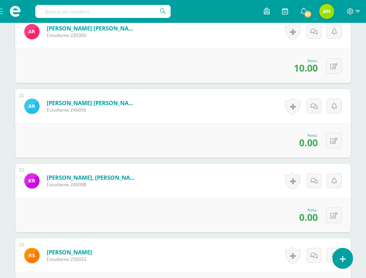
scroll to position [1649, 0]
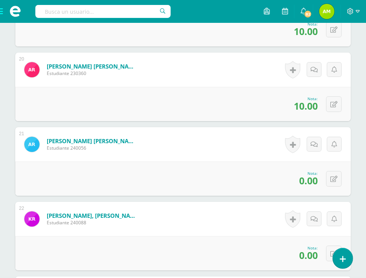
click at [304, 143] on div "Historial de actividad No hay historial para esta actividad Agregar Comentarios…" at bounding box center [313, 144] width 76 height 34
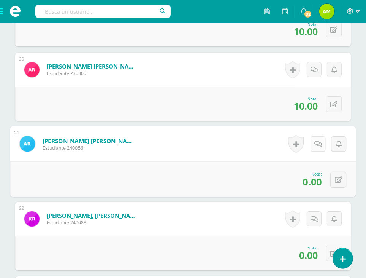
click at [313, 143] on link at bounding box center [318, 143] width 15 height 15
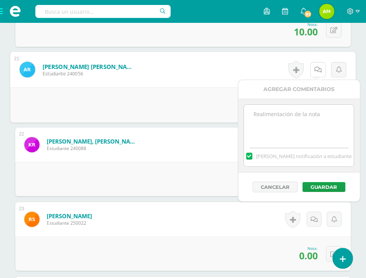
scroll to position [1725, 0]
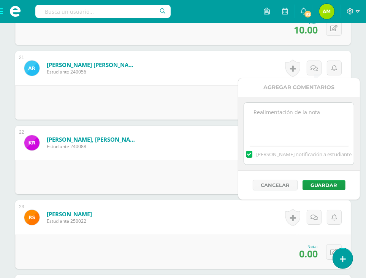
click at [318, 103] on textarea at bounding box center [299, 122] width 110 height 38
type textarea "No fue entregado"
click at [325, 184] on button "Guardar" at bounding box center [324, 185] width 43 height 10
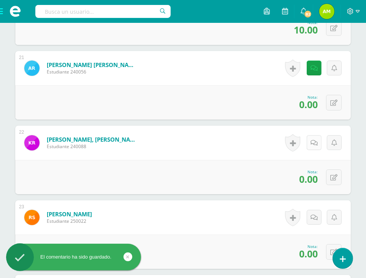
click at [316, 143] on icon at bounding box center [314, 143] width 7 height 6
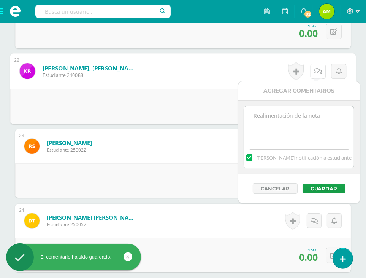
scroll to position [1801, 0]
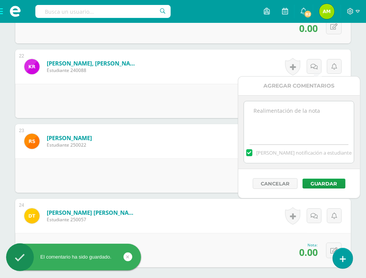
click at [302, 111] on textarea at bounding box center [299, 120] width 110 height 38
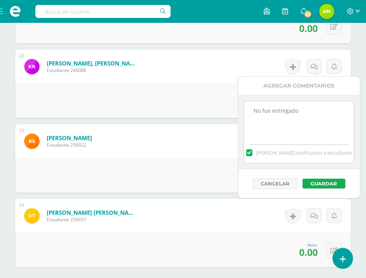
type textarea "No fue entregado"
click at [320, 181] on button "Guardar" at bounding box center [324, 183] width 43 height 10
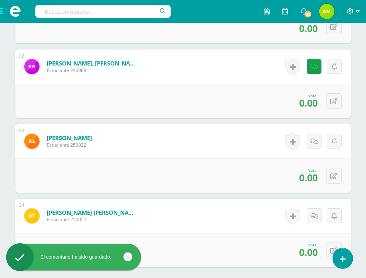
scroll to position [1877, 0]
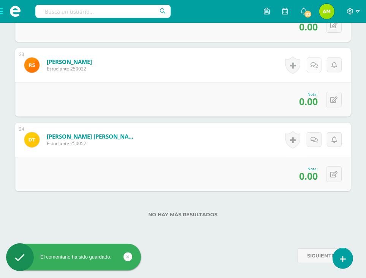
click at [314, 60] on link at bounding box center [314, 64] width 15 height 15
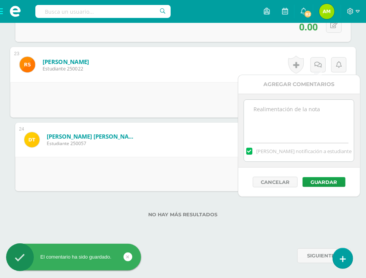
click at [294, 131] on textarea at bounding box center [299, 119] width 110 height 38
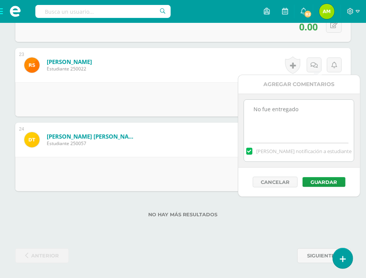
type textarea "No fue entregado"
click at [317, 175] on div "Cancelar Guardar" at bounding box center [300, 181] width 122 height 29
click at [317, 179] on button "Guardar" at bounding box center [324, 182] width 43 height 10
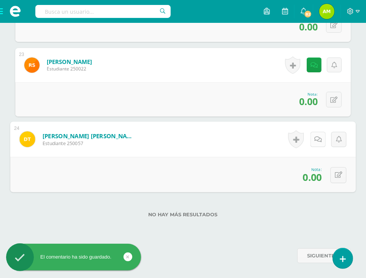
click at [312, 137] on link at bounding box center [318, 139] width 15 height 15
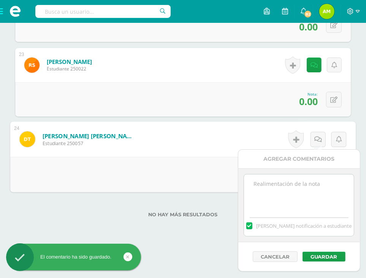
click at [289, 184] on textarea at bounding box center [299, 193] width 110 height 38
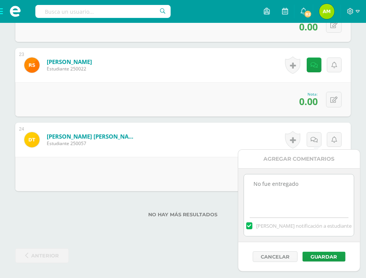
type textarea "No fue entregado"
click at [326, 261] on div "Cancelar Guardar" at bounding box center [300, 256] width 122 height 29
click at [326, 254] on button "Guardar" at bounding box center [324, 256] width 43 height 10
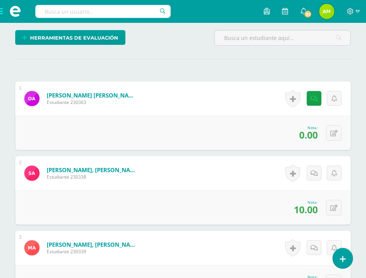
scroll to position [0, 0]
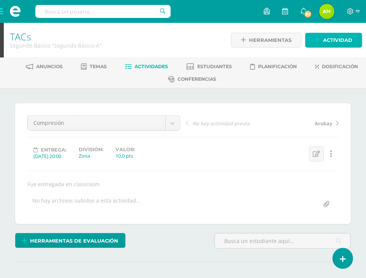
click at [327, 39] on span "Actividad" at bounding box center [337, 40] width 29 height 14
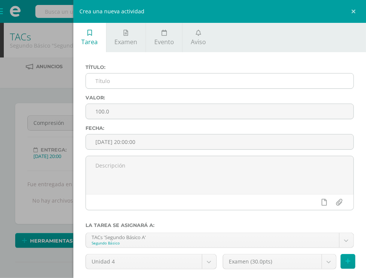
click at [205, 80] on input "text" at bounding box center [220, 80] width 268 height 15
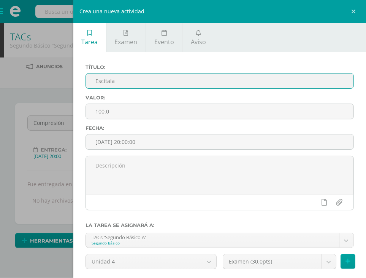
drag, startPoint x: 107, startPoint y: 83, endPoint x: 227, endPoint y: 78, distance: 120.3
click at [227, 78] on input "Escitala" at bounding box center [220, 80] width 268 height 15
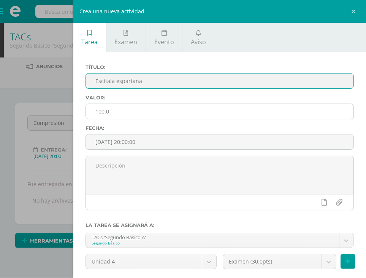
type input "Escítala espartana"
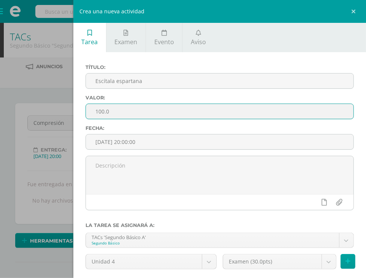
click at [222, 106] on input "100.0" at bounding box center [220, 111] width 268 height 15
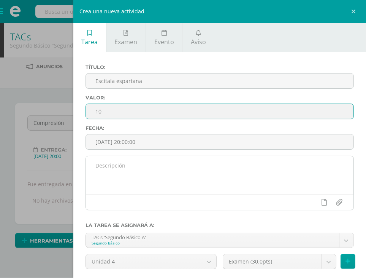
type input "10"
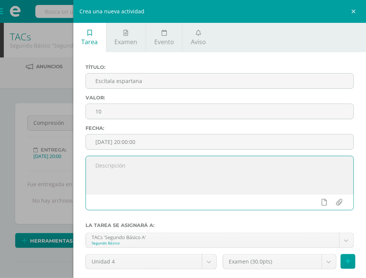
click at [192, 178] on textarea at bounding box center [220, 175] width 268 height 38
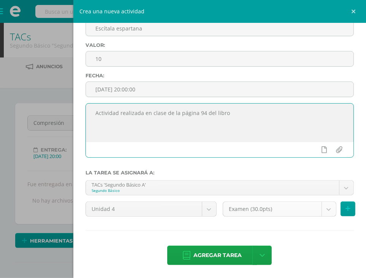
type textarea "Actividad realizada en clase de la página 94 del libro"
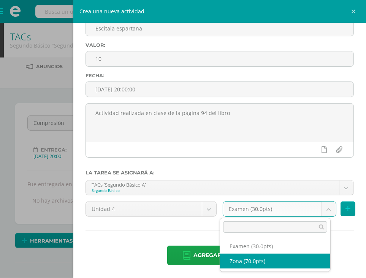
select select "108004"
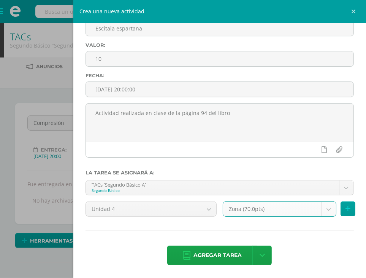
click at [115, 41] on div "Título: Escítala espartana" at bounding box center [220, 27] width 275 height 30
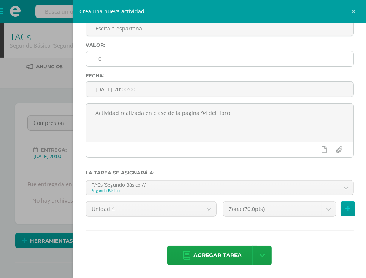
click at [113, 56] on input "10" at bounding box center [220, 58] width 268 height 15
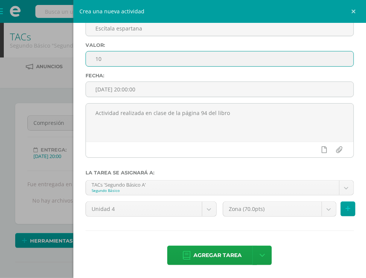
type input "1"
type input "5"
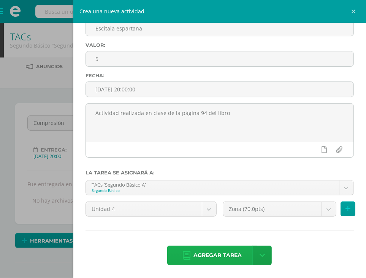
click at [210, 255] on span "Agregar tarea" at bounding box center [218, 255] width 48 height 19
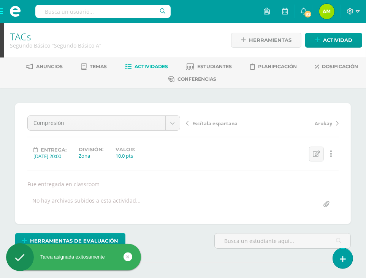
click at [206, 120] on span "Escítala espartana" at bounding box center [215, 123] width 45 height 7
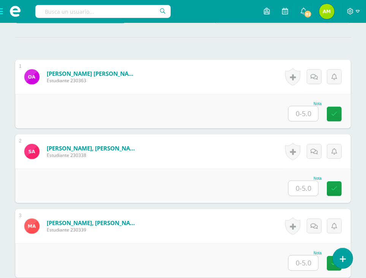
scroll to position [229, 0]
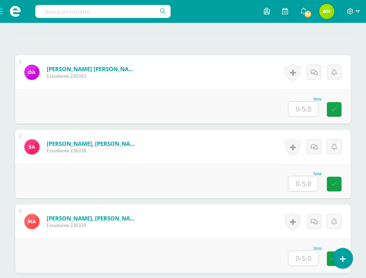
click at [309, 103] on input "text" at bounding box center [304, 109] width 30 height 15
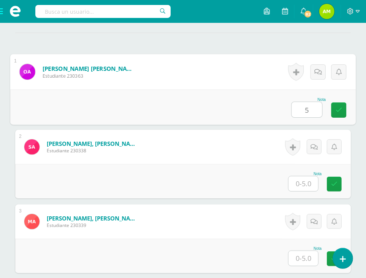
type input "5"
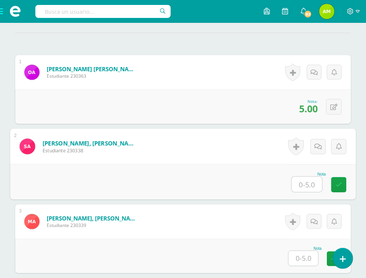
type input "0"
click at [336, 191] on link at bounding box center [338, 184] width 15 height 15
click at [311, 146] on link at bounding box center [318, 146] width 15 height 15
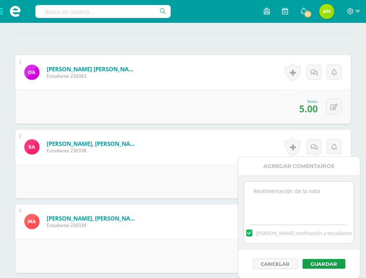
click at [279, 190] on textarea at bounding box center [299, 200] width 110 height 38
type textarea "No fue entregado por ausencia, se le indico que debía realizarlo para ponerse a…"
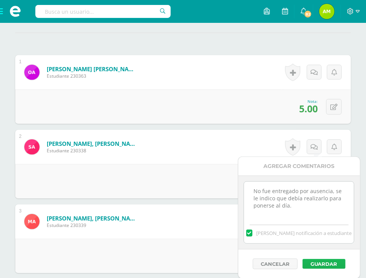
click at [335, 262] on button "Guardar" at bounding box center [324, 264] width 43 height 10
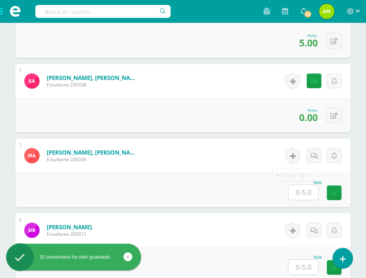
scroll to position [305, 0]
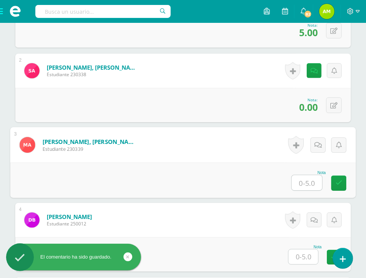
click at [301, 179] on input "text" at bounding box center [307, 182] width 30 height 15
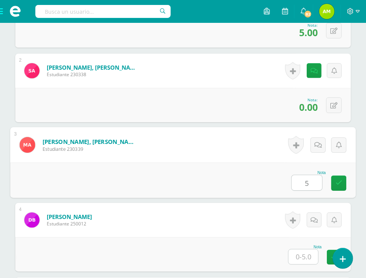
type input "5"
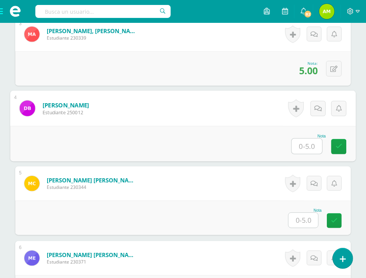
scroll to position [419, 0]
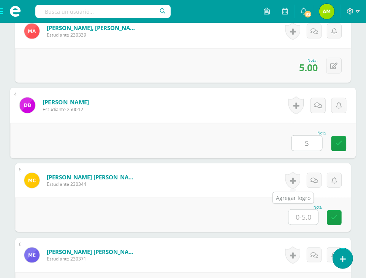
type input "5"
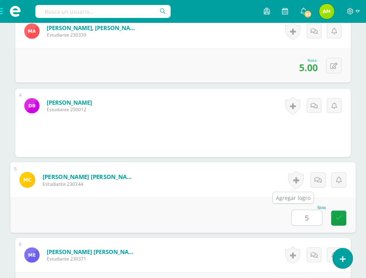
type input "5"
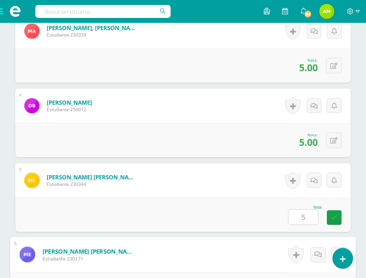
scroll to position [571, 0]
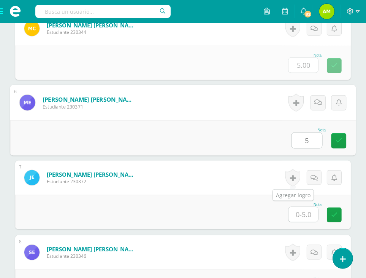
type input "5"
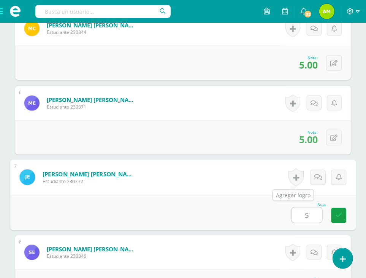
type input "5"
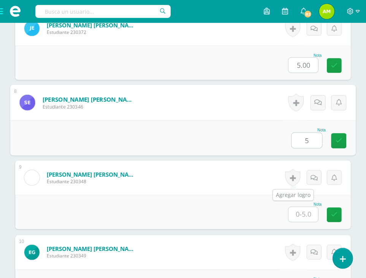
type input "5"
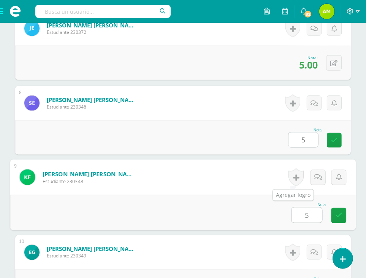
type input "5"
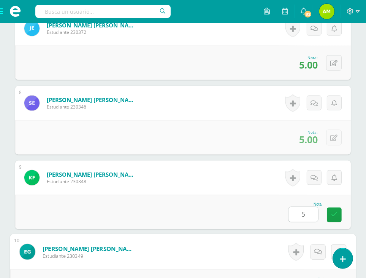
scroll to position [869, 0]
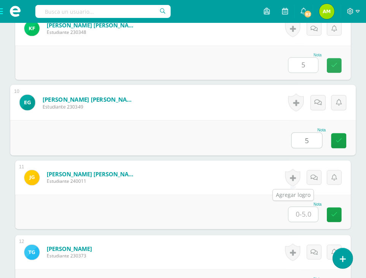
type input "5"
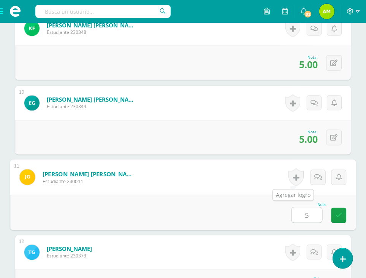
type input "5"
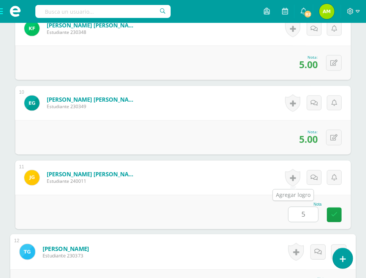
scroll to position [1019, 0]
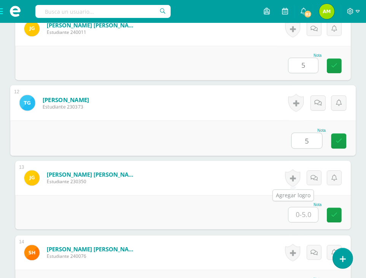
type input "5"
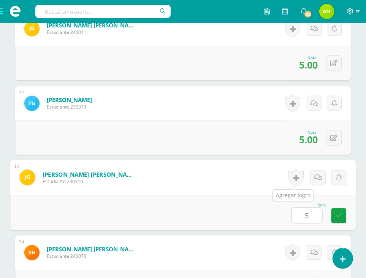
type input "5"
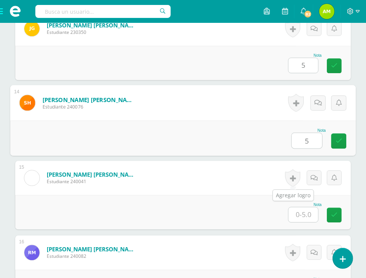
type input "5"
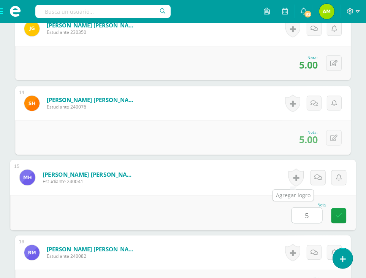
type input "5"
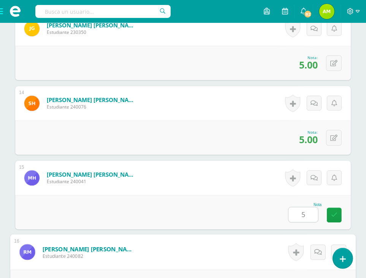
scroll to position [1317, 0]
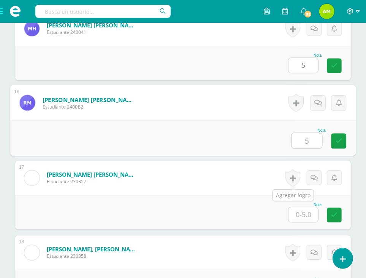
type input "5"
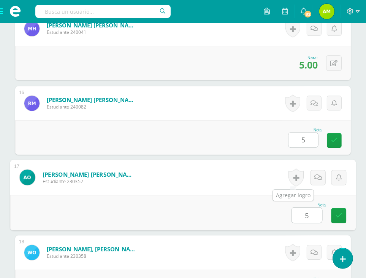
type input "5"
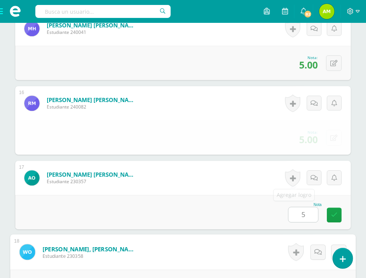
scroll to position [1466, 0]
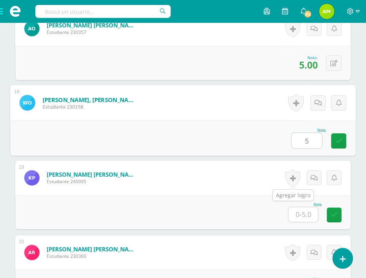
type input "5"
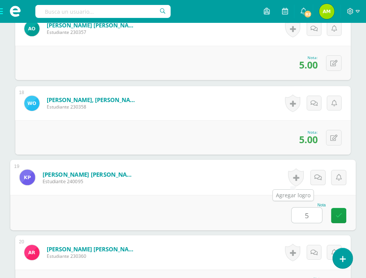
type input "5"
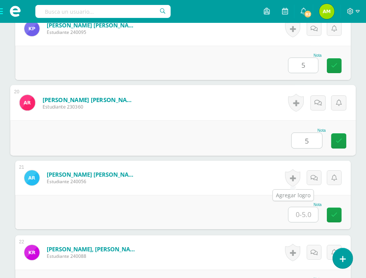
type input "5"
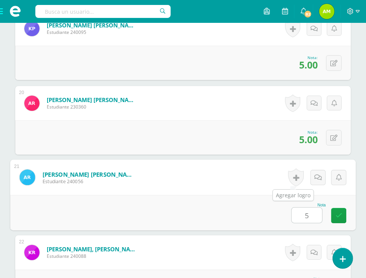
type input "5"
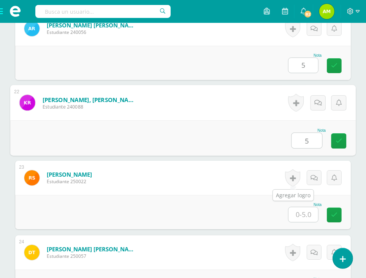
type input "5"
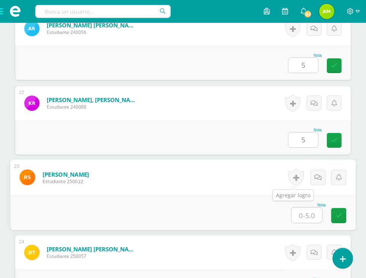
type input "5"
type input "4"
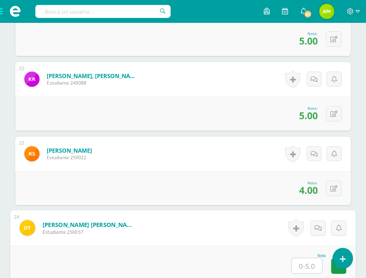
scroll to position [1763, 0]
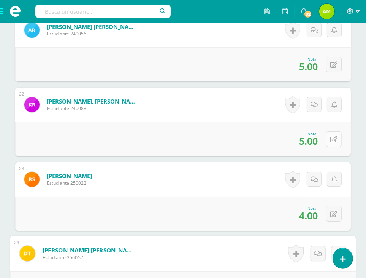
click at [334, 140] on button at bounding box center [334, 139] width 16 height 16
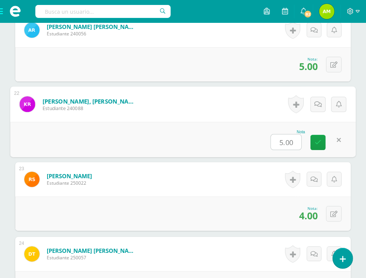
type input "4"
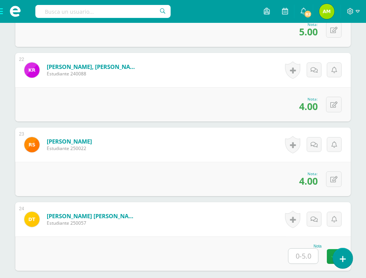
scroll to position [1839, 0]
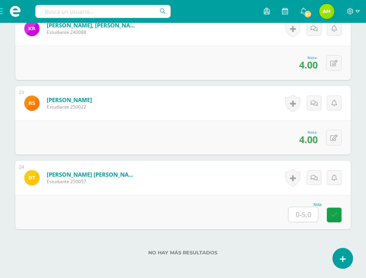
click at [302, 207] on input "text" at bounding box center [304, 214] width 30 height 15
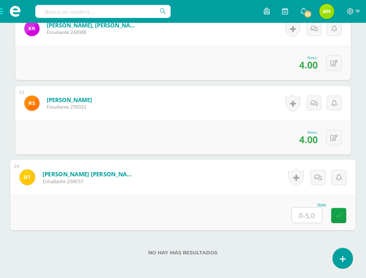
type input "0"
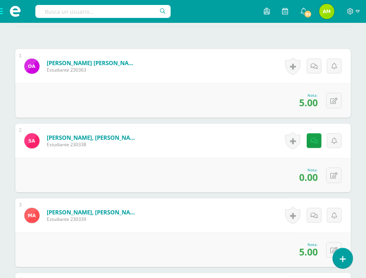
scroll to position [241, 0]
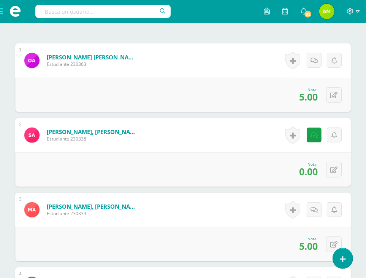
click at [314, 143] on div "Historial de actividad No hay historial para esta actividad" at bounding box center [313, 135] width 76 height 34
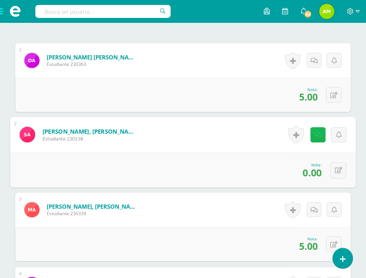
click at [311, 134] on link at bounding box center [318, 134] width 15 height 15
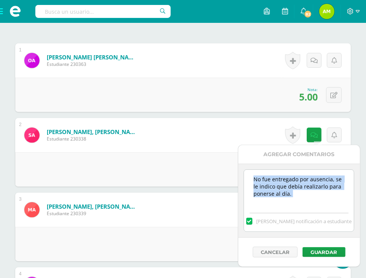
drag, startPoint x: 297, startPoint y: 207, endPoint x: 257, endPoint y: 192, distance: 42.4
click at [244, 185] on div "No fue entregado por ausencia, se le indico que debía realizarlo para ponerse a…" at bounding box center [299, 200] width 111 height 62
copy div
click at [259, 187] on textarea "No fue entregado por ausencia, se le indico que debía realizarlo para ponerse a…" at bounding box center [299, 189] width 110 height 38
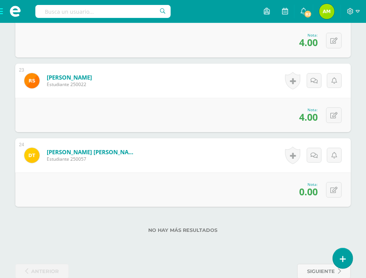
scroll to position [1877, 0]
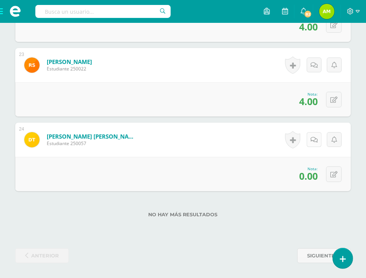
click at [314, 137] on link at bounding box center [314, 139] width 15 height 15
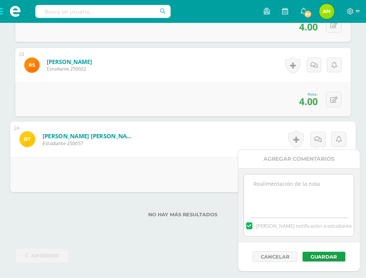
click at [297, 193] on textarea at bounding box center [299, 193] width 110 height 38
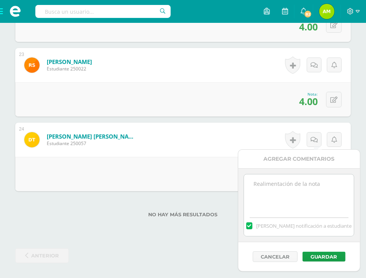
paste textarea "No fue entregado por ausencia, se le indico que debía realizarlo para ponerse a…"
type textarea "No fue entregado por ausencia, se le indico que debía realizarlo para ponerse a…"
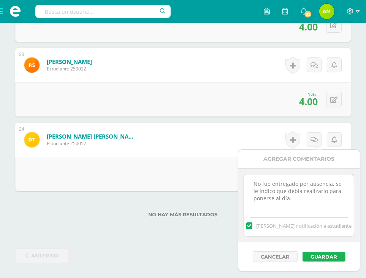
click at [325, 252] on button "Guardar" at bounding box center [324, 256] width 43 height 10
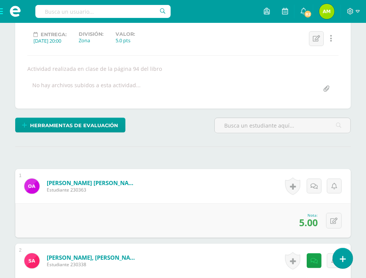
scroll to position [0, 0]
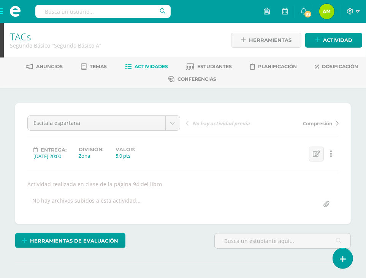
click at [139, 64] on span "Actividades" at bounding box center [151, 67] width 33 height 6
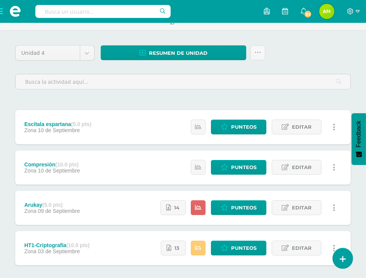
scroll to position [96, 0]
